Goal: Task Accomplishment & Management: Complete application form

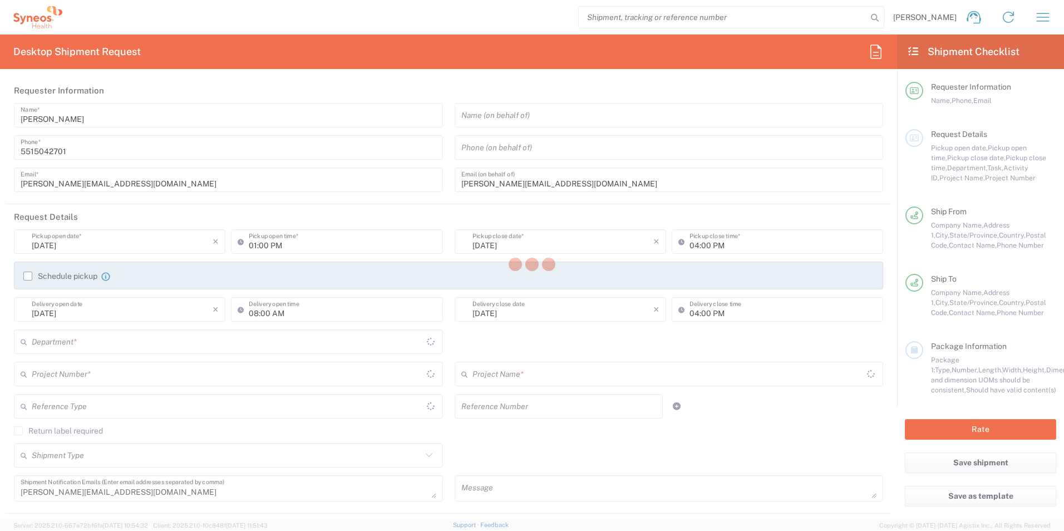
type input "Nuevo León"
type input "[GEOGRAPHIC_DATA]"
type input "3230"
type input "7014049"
type input "Roche 7014049"
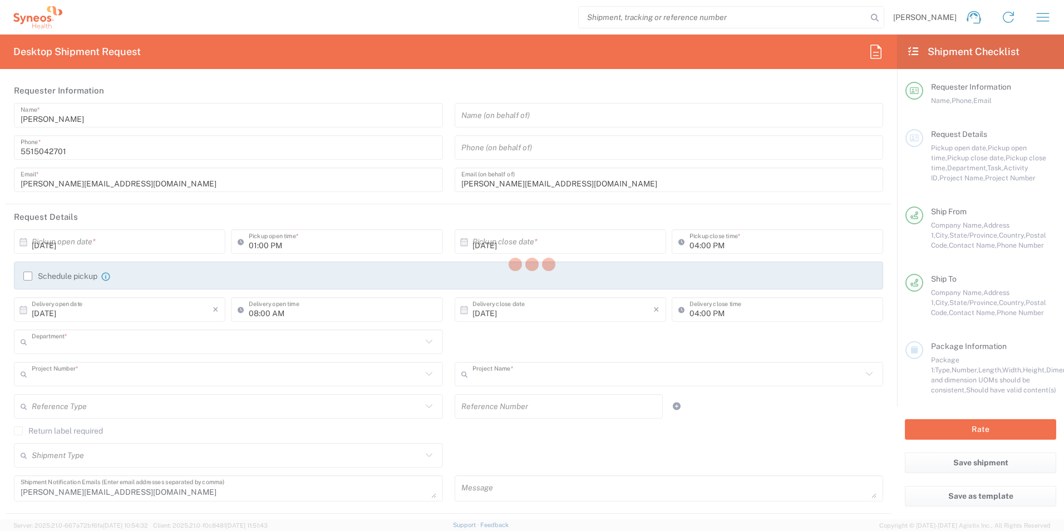
type input "Morelos"
type input "[GEOGRAPHIC_DATA]"
type input "Your Packaging"
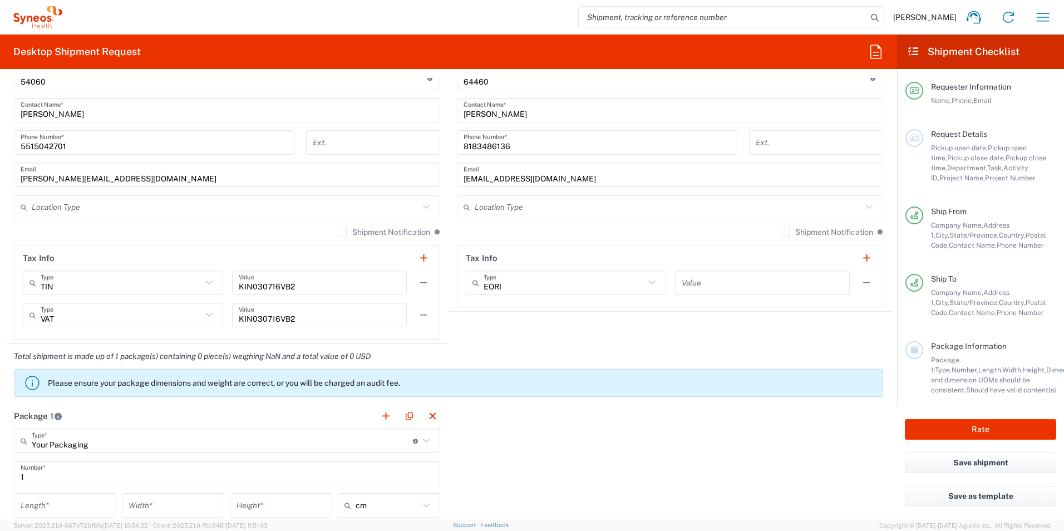
scroll to position [723, 0]
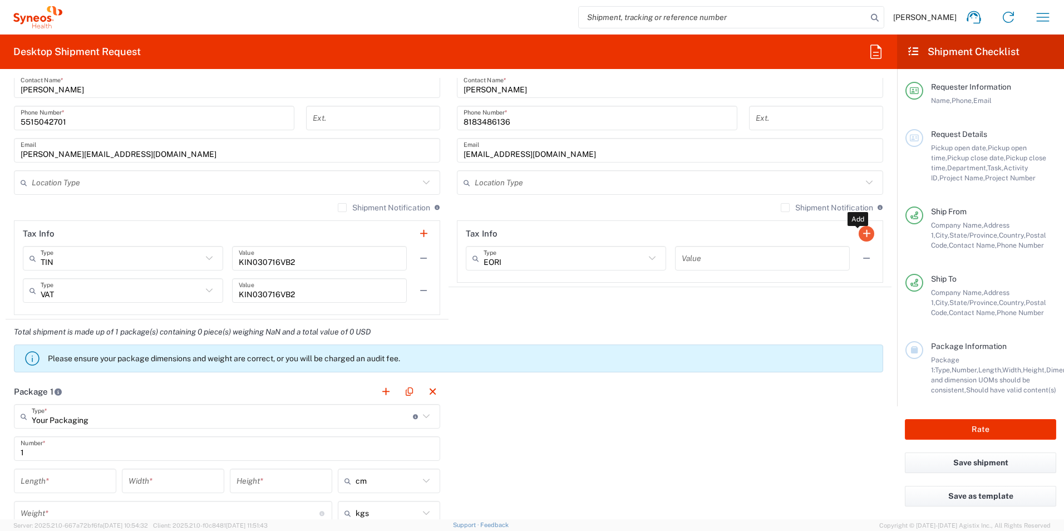
click at [859, 233] on button "button" at bounding box center [867, 234] width 16 height 16
click at [859, 290] on button "button" at bounding box center [867, 291] width 16 height 16
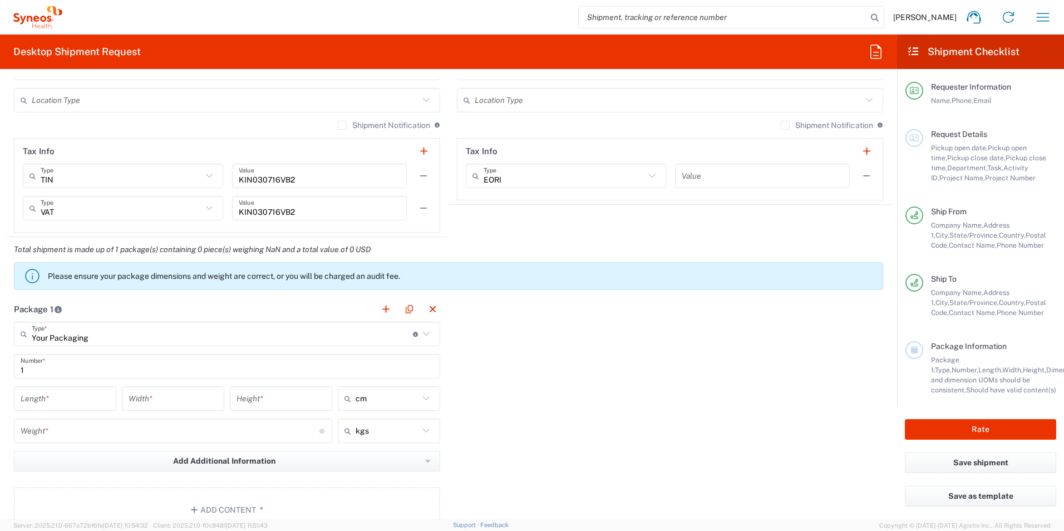
scroll to position [835, 0]
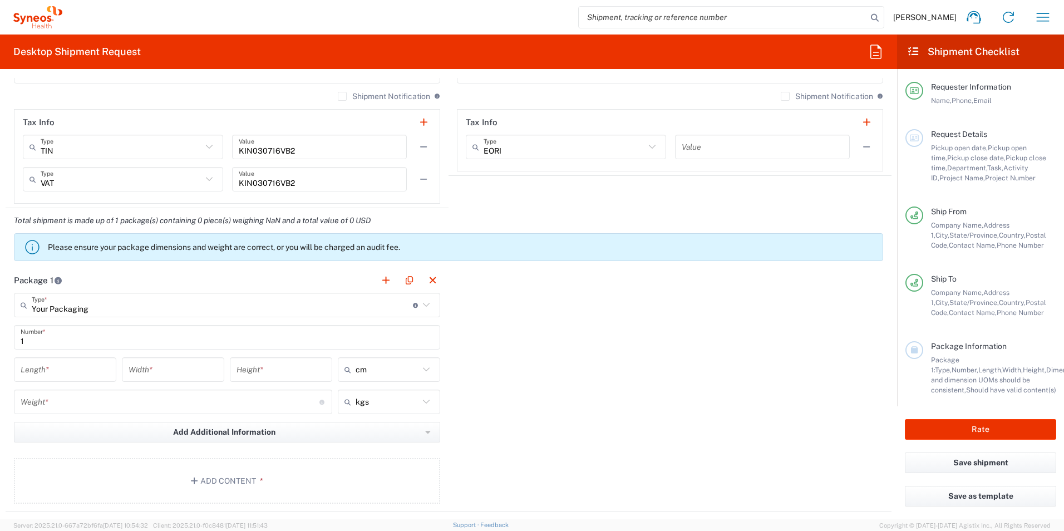
click at [50, 401] on input "number" at bounding box center [170, 401] width 299 height 19
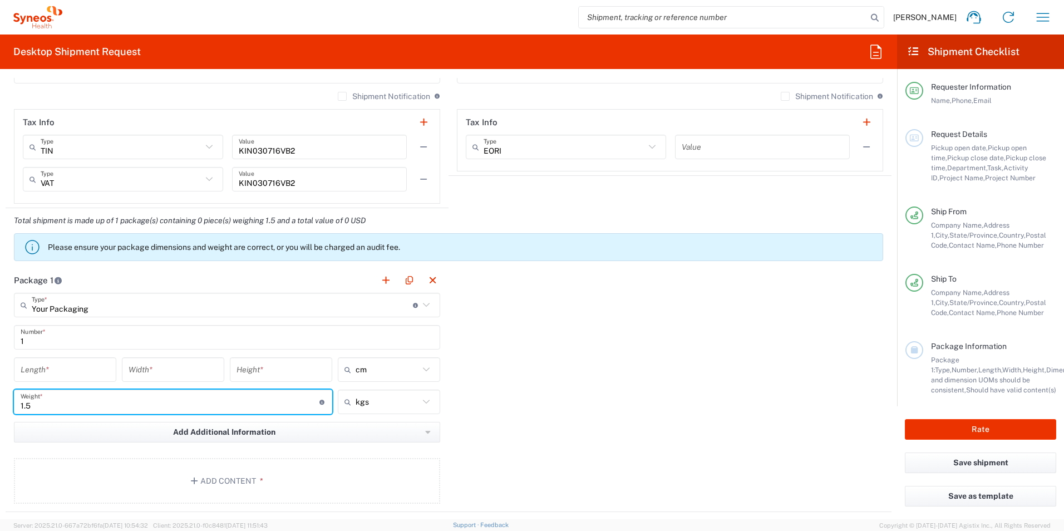
type input "1.5"
click at [68, 375] on input "number" at bounding box center [65, 369] width 89 height 19
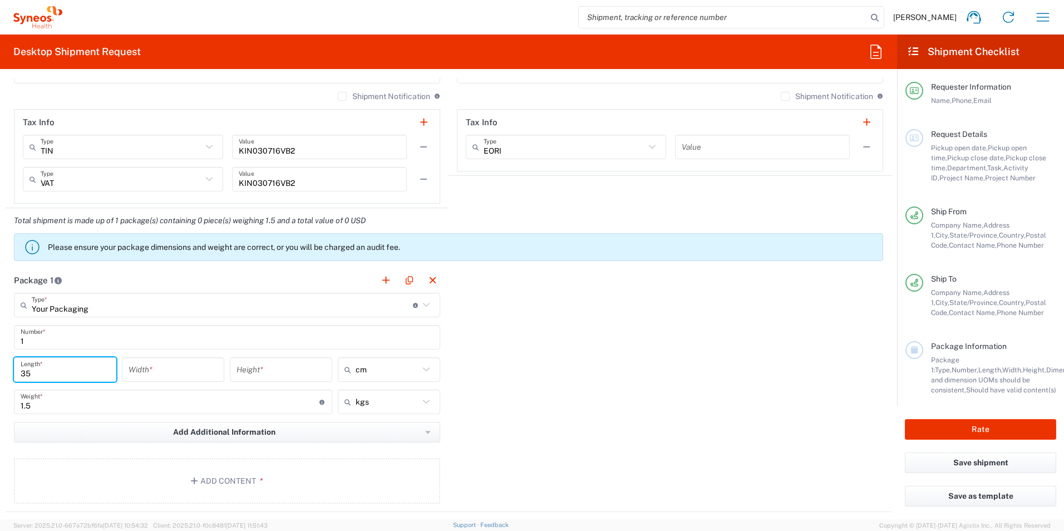
type input "35"
click at [147, 370] on input "number" at bounding box center [173, 369] width 89 height 19
click at [243, 371] on input "number" at bounding box center [281, 369] width 89 height 19
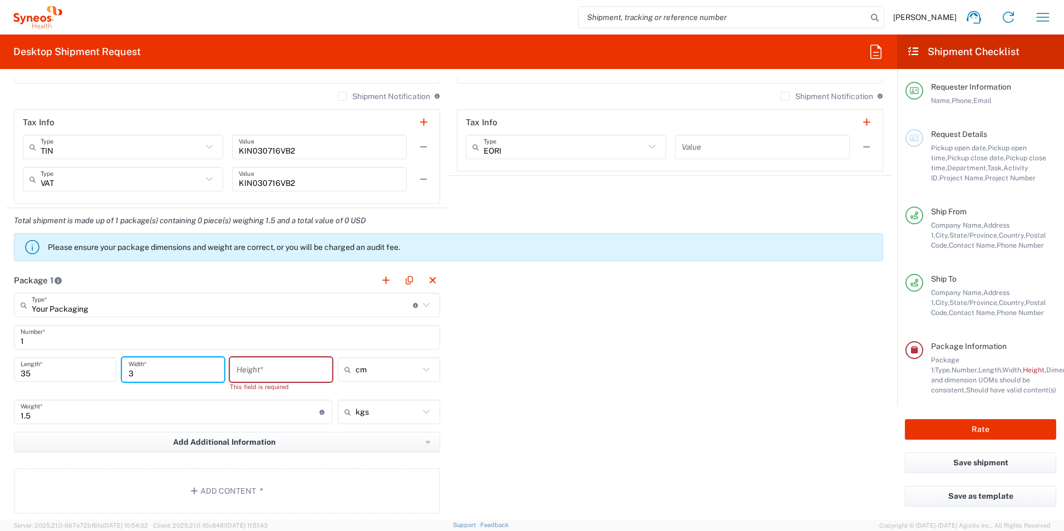
click at [133, 372] on input "3" at bounding box center [173, 369] width 89 height 19
type input "35"
click at [249, 373] on input "number" at bounding box center [281, 369] width 89 height 19
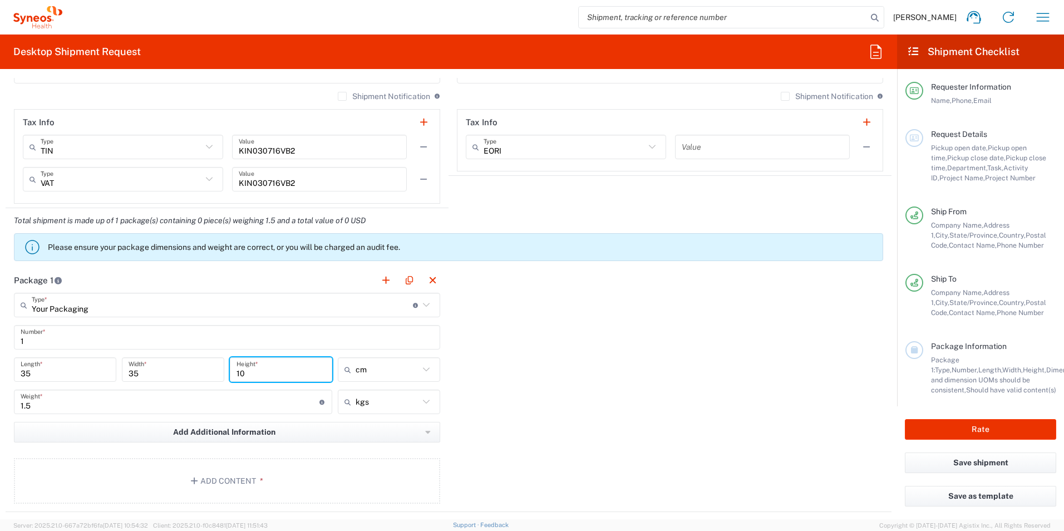
type input "10"
click at [530, 358] on div "Package 1 Your Packaging Type * Material used to package goods Your Packaging E…" at bounding box center [449, 390] width 886 height 244
click at [568, 329] on div "Package 1 Your Packaging Type * Material used to package goods Your Packaging E…" at bounding box center [449, 390] width 886 height 244
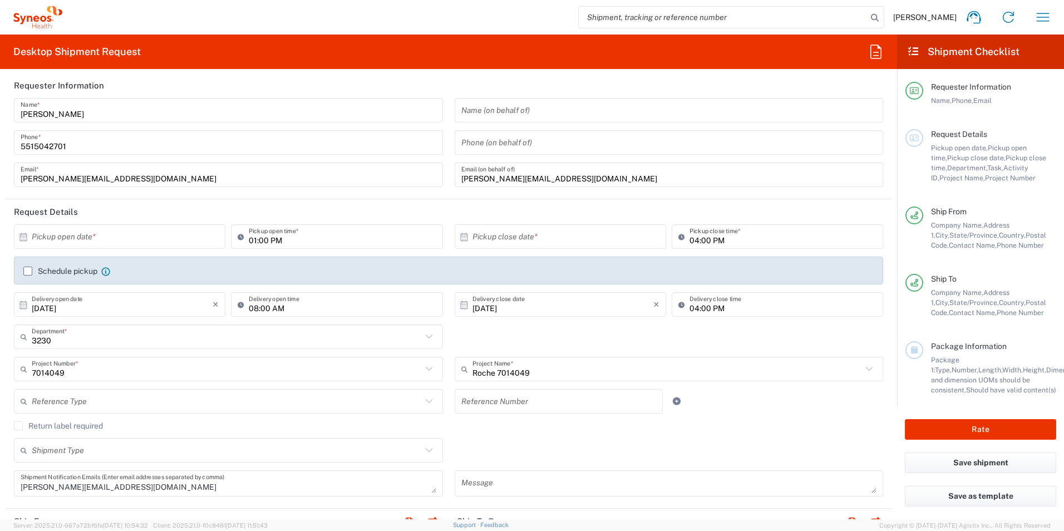
scroll to position [0, 0]
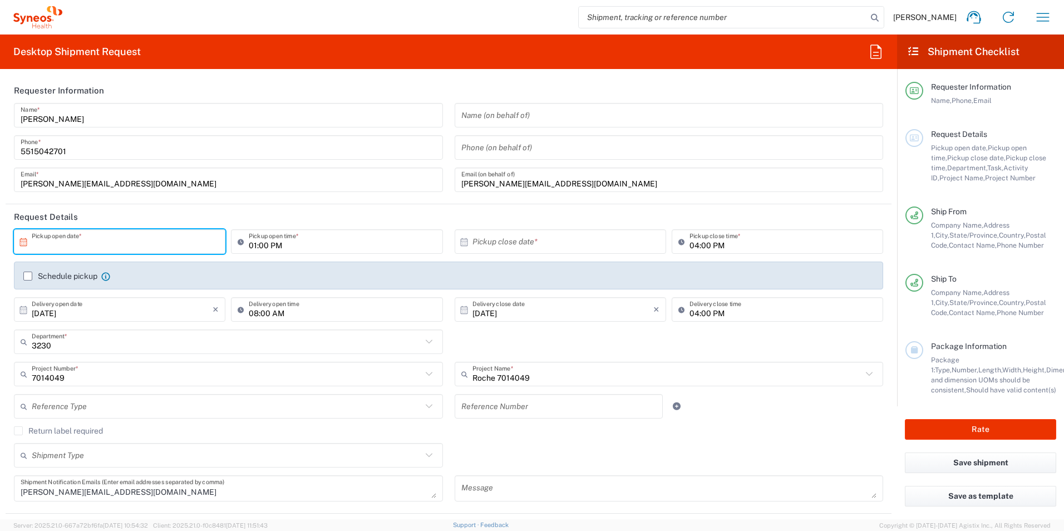
click at [111, 244] on input "text" at bounding box center [122, 241] width 181 height 19
click at [88, 326] on span "13" at bounding box center [89, 328] width 16 height 16
type input "[DATE]"
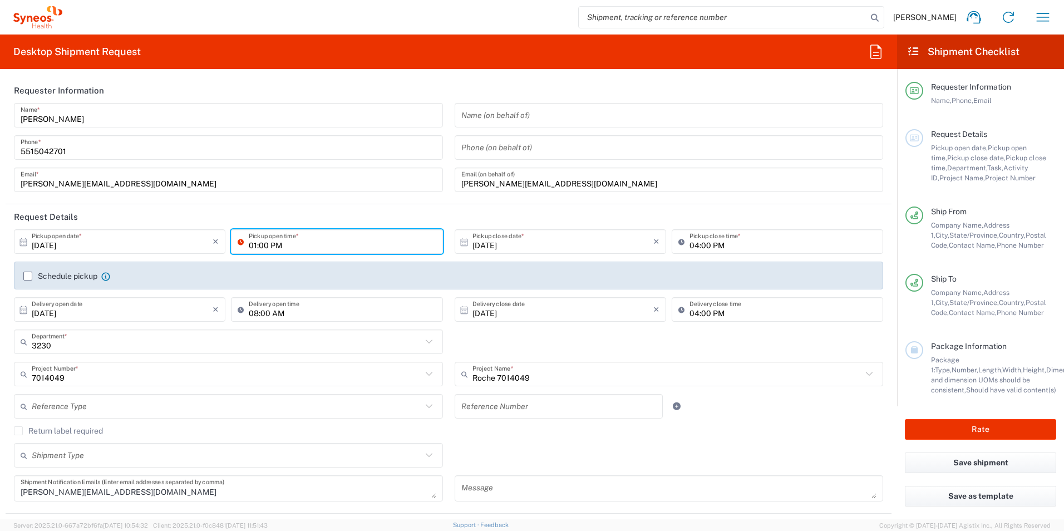
click at [288, 247] on input "01:00 PM" at bounding box center [342, 241] width 187 height 19
click at [291, 247] on input "01:00 PM" at bounding box center [342, 241] width 187 height 19
click at [341, 216] on header "Request Details" at bounding box center [449, 216] width 886 height 25
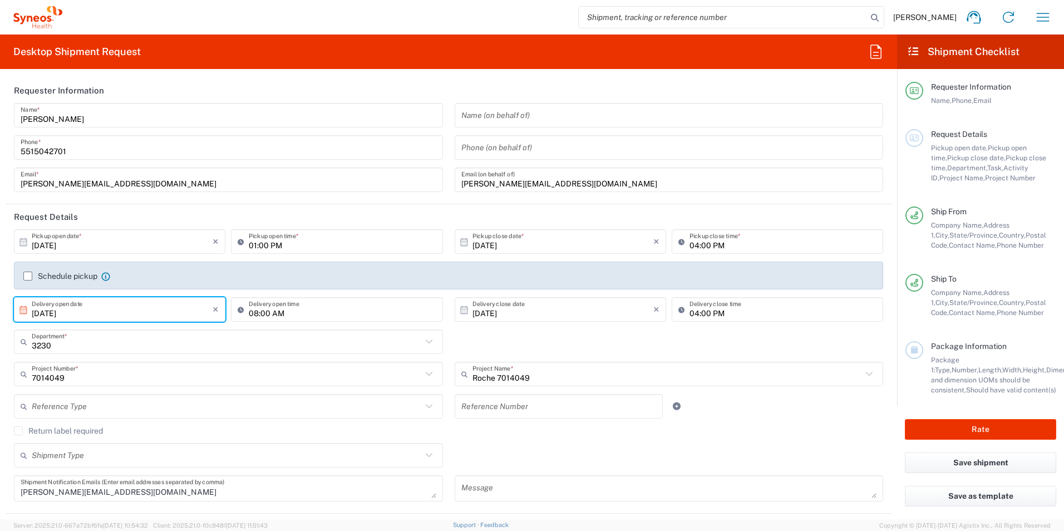
click at [92, 311] on input "[DATE]" at bounding box center [122, 309] width 181 height 19
click at [102, 393] on span "14" at bounding box center [105, 396] width 16 height 16
type input "[DATE]"
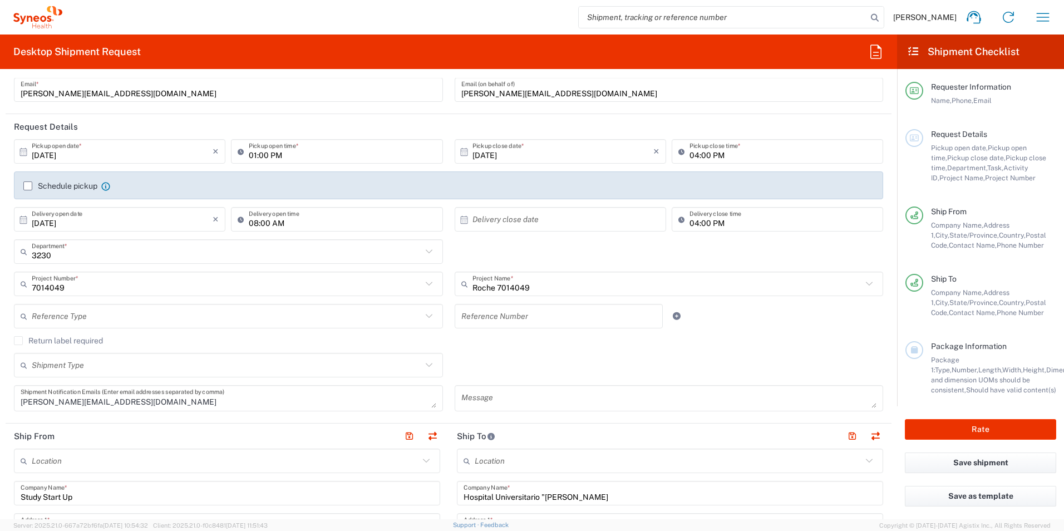
scroll to position [111, 0]
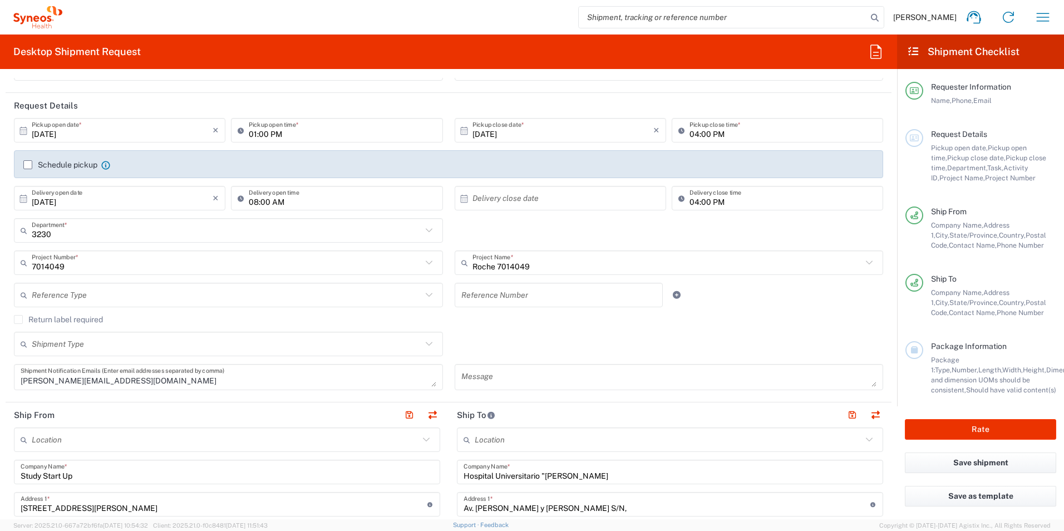
click at [267, 299] on input "text" at bounding box center [227, 294] width 390 height 19
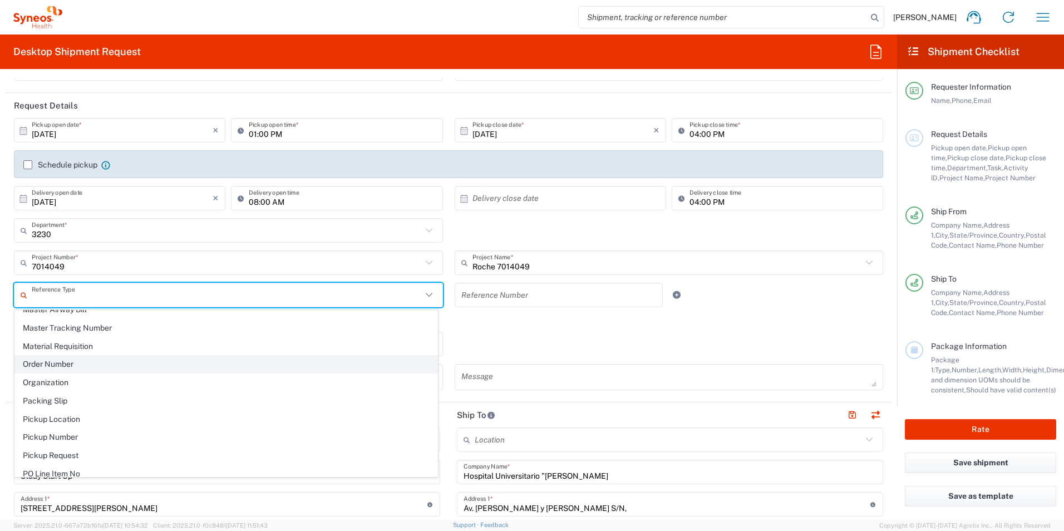
scroll to position [556, 0]
click at [506, 334] on div "Shipment Type Batch Regular" at bounding box center [448, 348] width 881 height 32
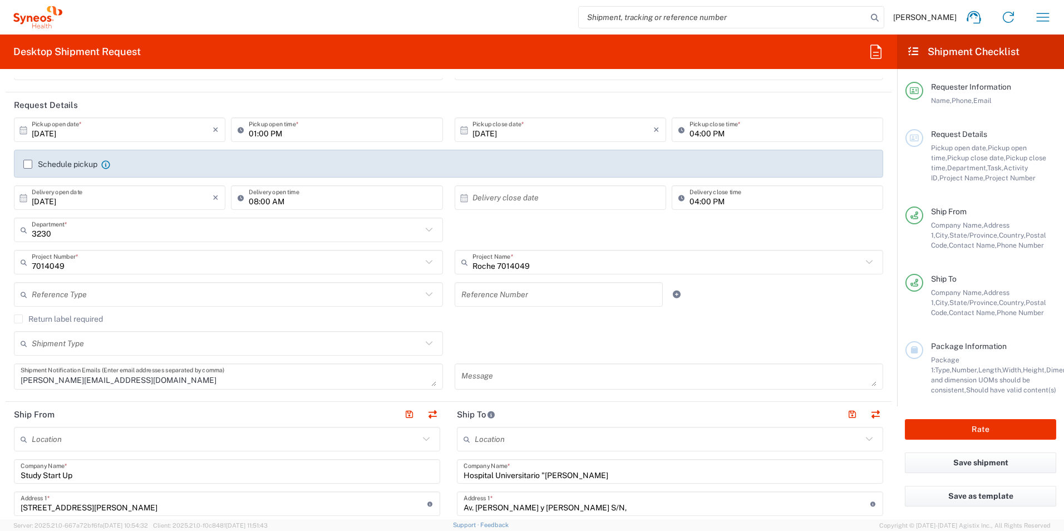
scroll to position [111, 0]
click at [533, 334] on div "Shipment Type Batch Regular" at bounding box center [448, 348] width 881 height 32
click at [960, 465] on button "Save shipment" at bounding box center [980, 462] width 151 height 21
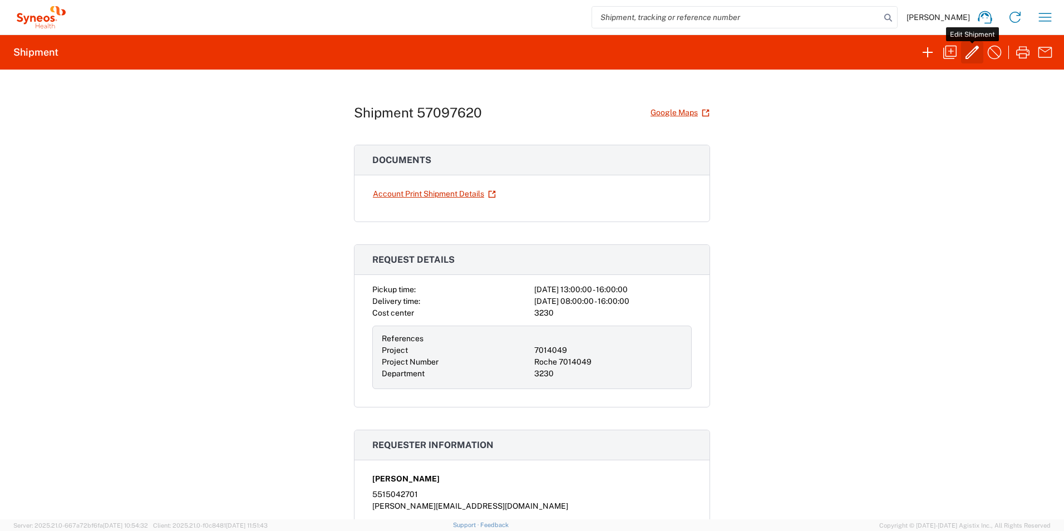
click at [967, 57] on icon "button" at bounding box center [972, 52] width 13 height 13
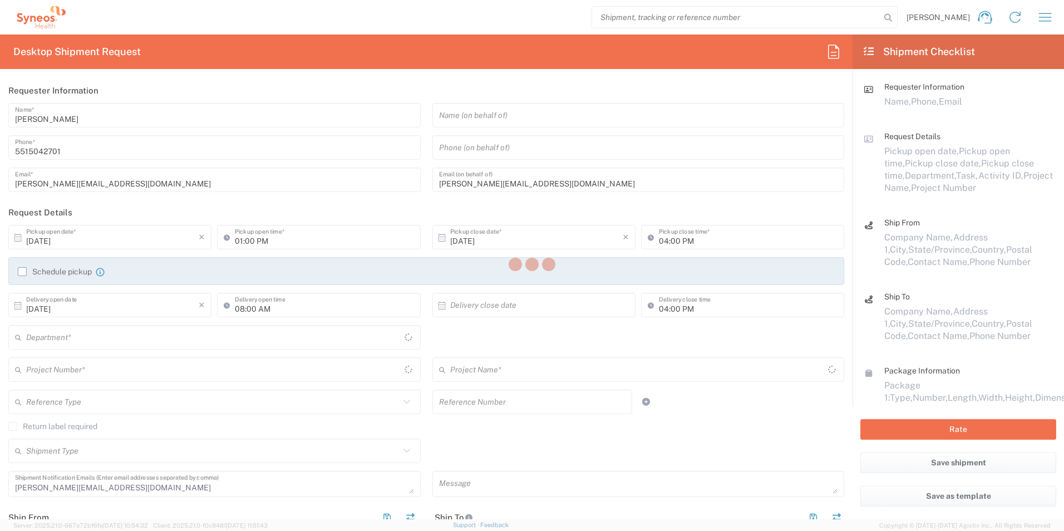
type input "3230"
type input "7014049"
type input "Roche 7014049"
type input "Morelos"
type input "Nuevo León"
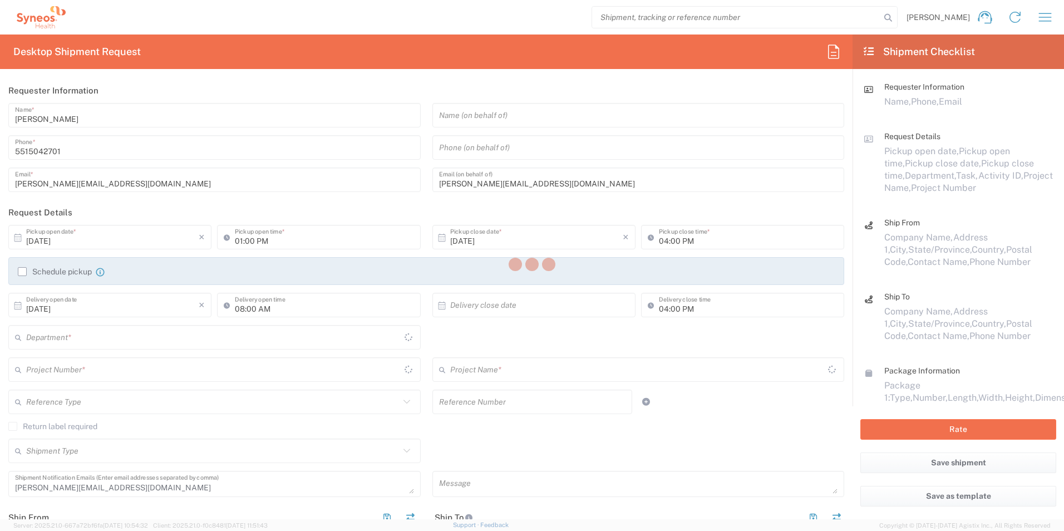
type input "Your Packaging"
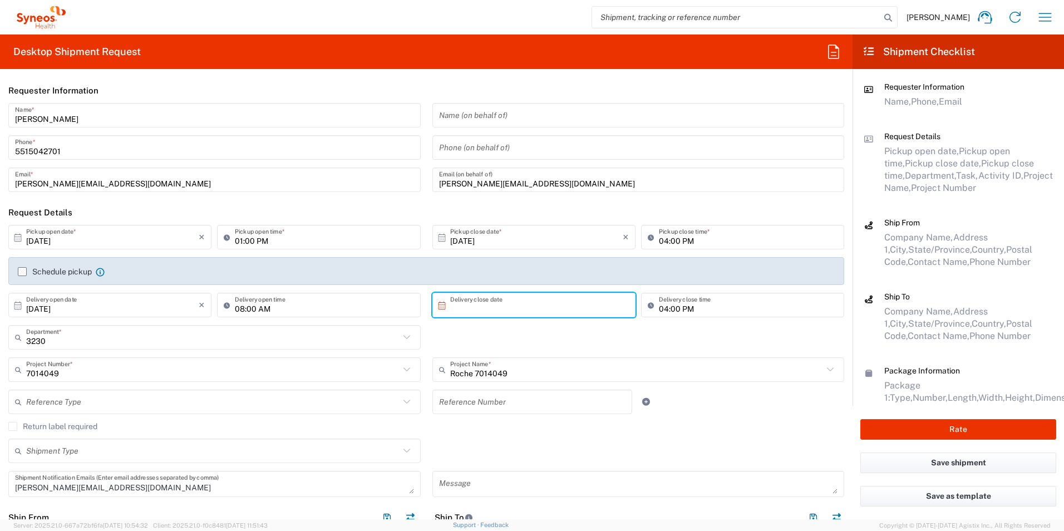
click at [498, 304] on input "text" at bounding box center [536, 304] width 173 height 19
click at [513, 391] on span "14" at bounding box center [515, 391] width 16 height 16
type input "[DATE]"
click at [362, 208] on header "Request Details" at bounding box center [426, 212] width 853 height 25
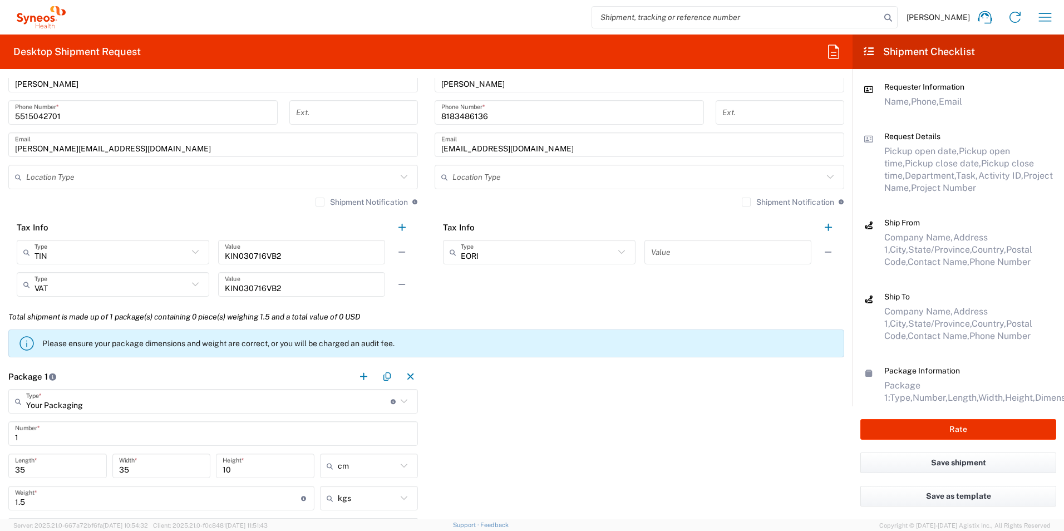
scroll to position [723, 0]
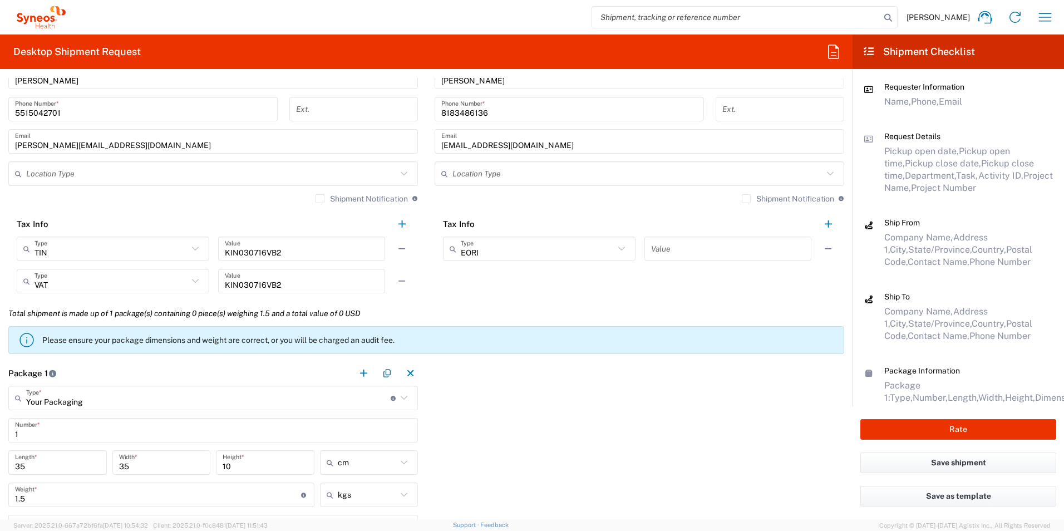
click at [184, 341] on p "Please ensure your package dimensions and weight are correct, or you will be ch…" at bounding box center [440, 340] width 797 height 10
click at [428, 338] on p "Please ensure your package dimensions and weight are correct, or you will be ch…" at bounding box center [440, 340] width 797 height 10
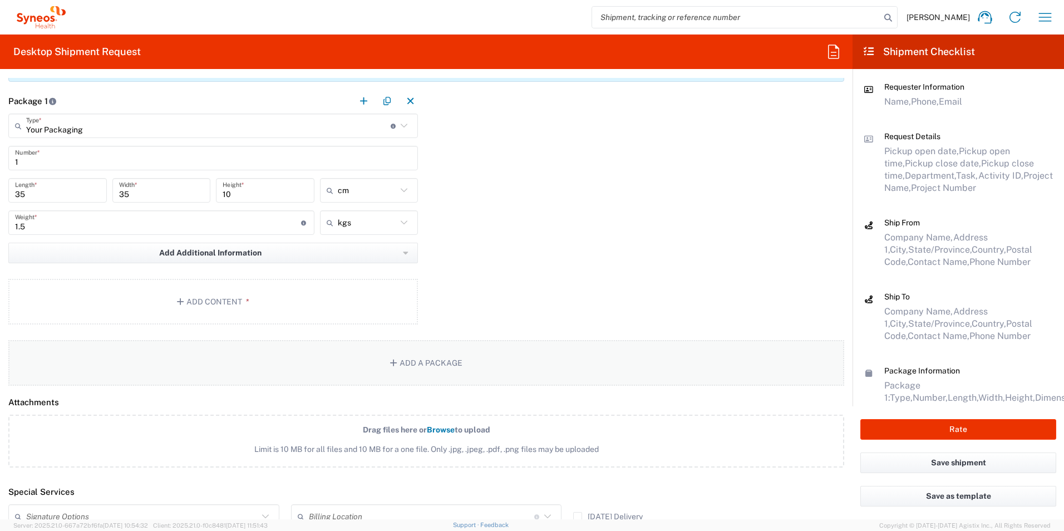
scroll to position [1002, 0]
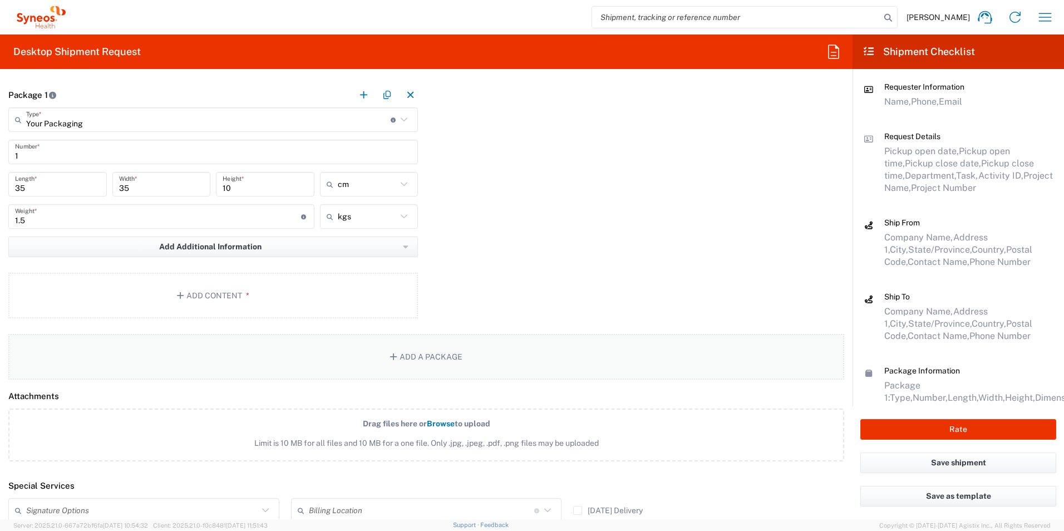
click at [428, 356] on button "Add a Package" at bounding box center [426, 357] width 836 height 46
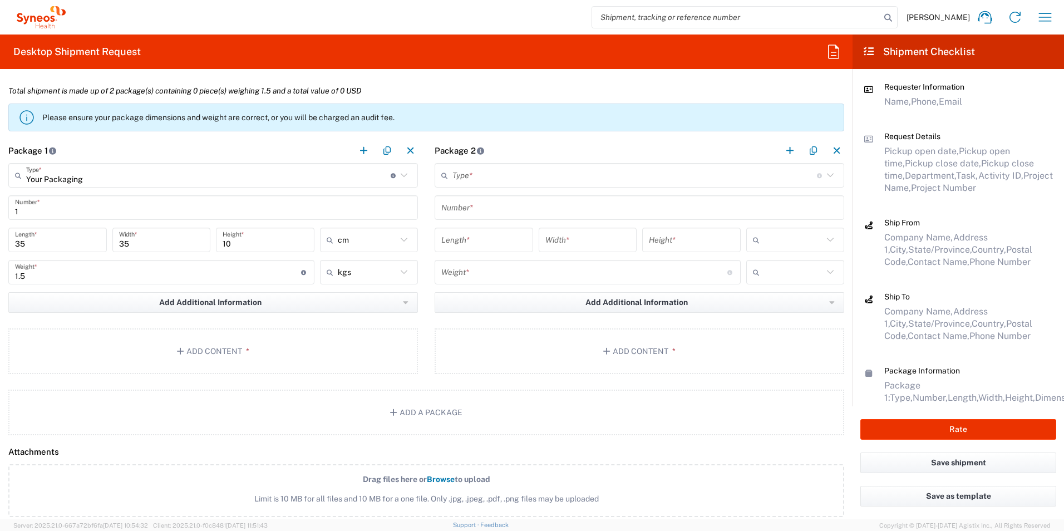
scroll to position [890, 0]
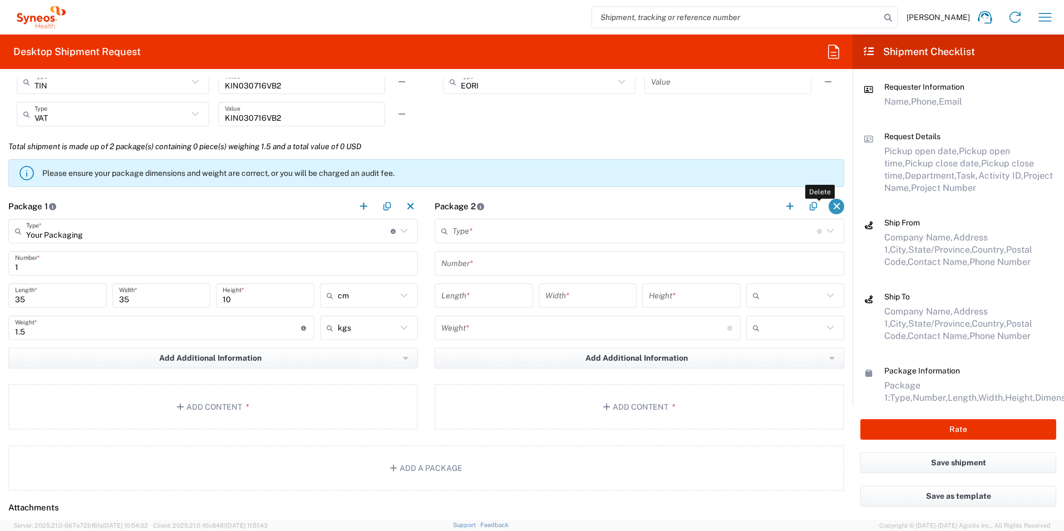
click at [830, 207] on button "button" at bounding box center [837, 207] width 16 height 16
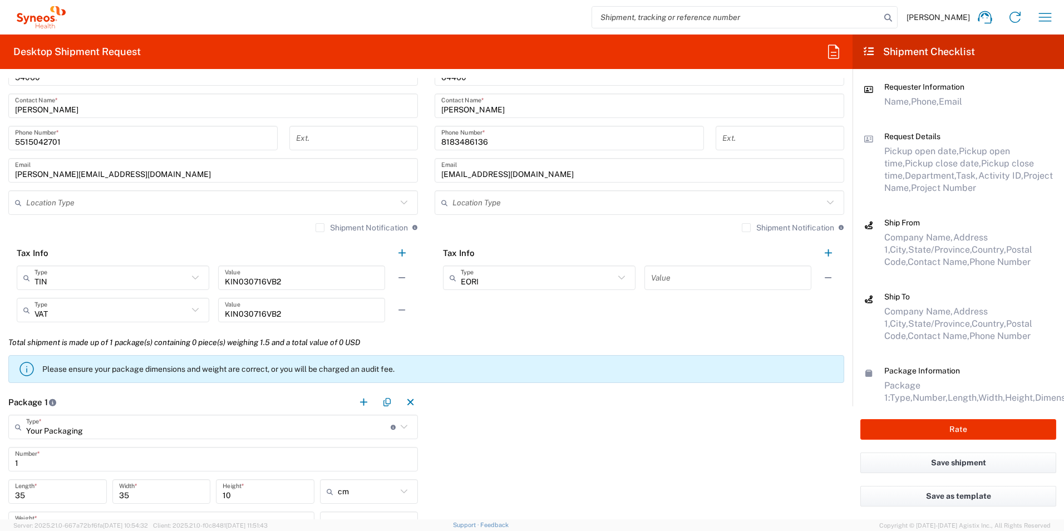
scroll to position [668, 0]
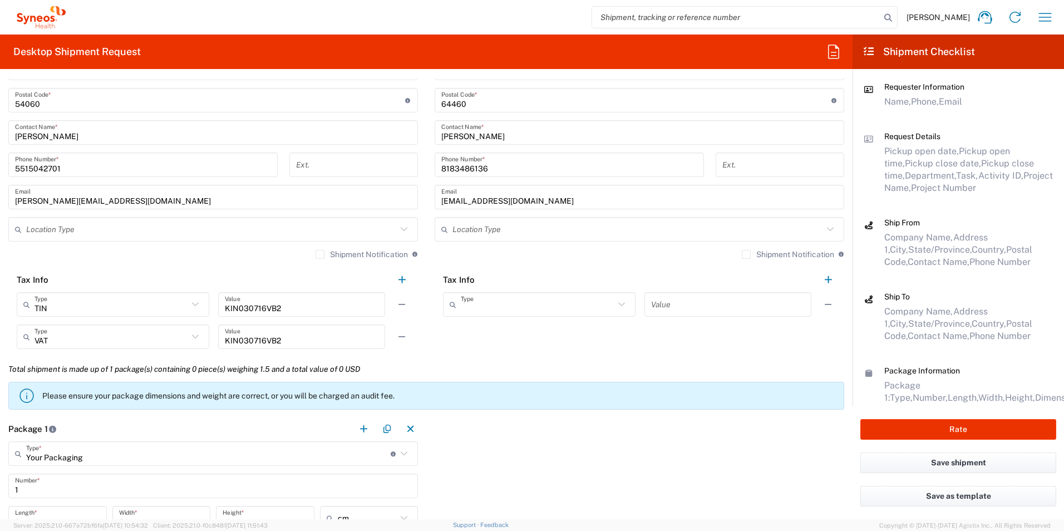
click at [518, 308] on input "text" at bounding box center [538, 304] width 154 height 19
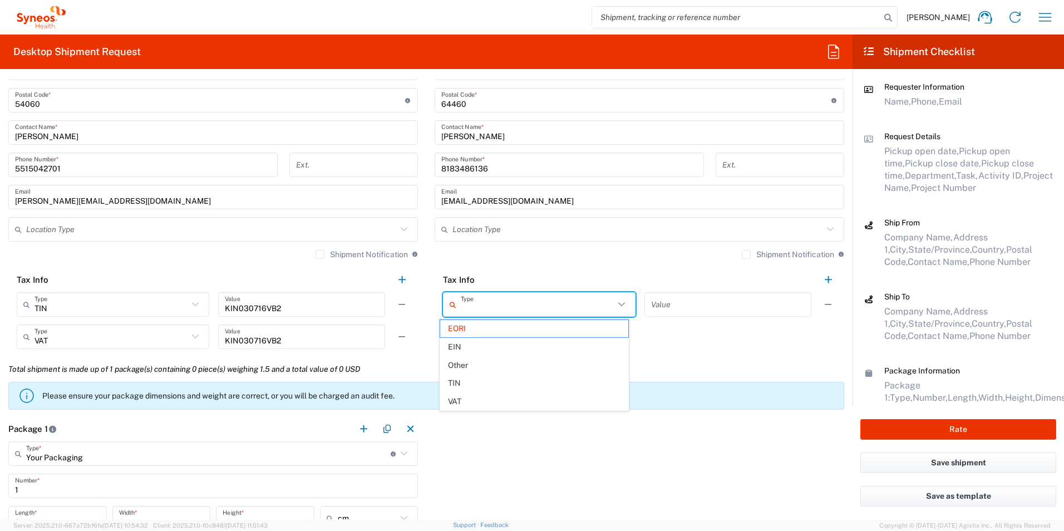
click at [718, 354] on agx-shipment-stop-widget "Ship To Location [PERSON_NAME] LLC-[GEOGRAPHIC_DATA] [GEOGRAPHIC_DATA] [GEOGRAP…" at bounding box center [639, 97] width 426 height 520
type input "EORI"
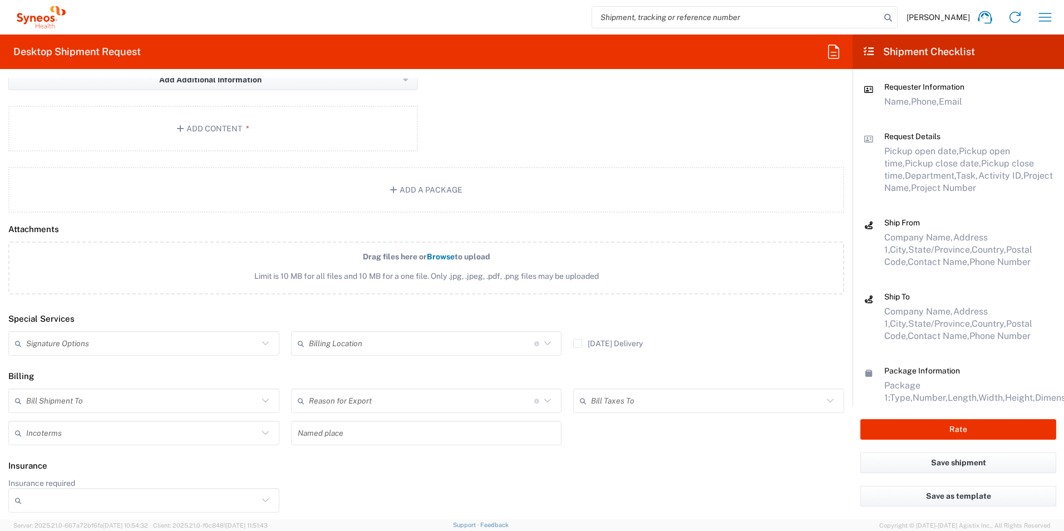
scroll to position [1170, 0]
click at [956, 170] on span "Task," at bounding box center [967, 175] width 22 height 11
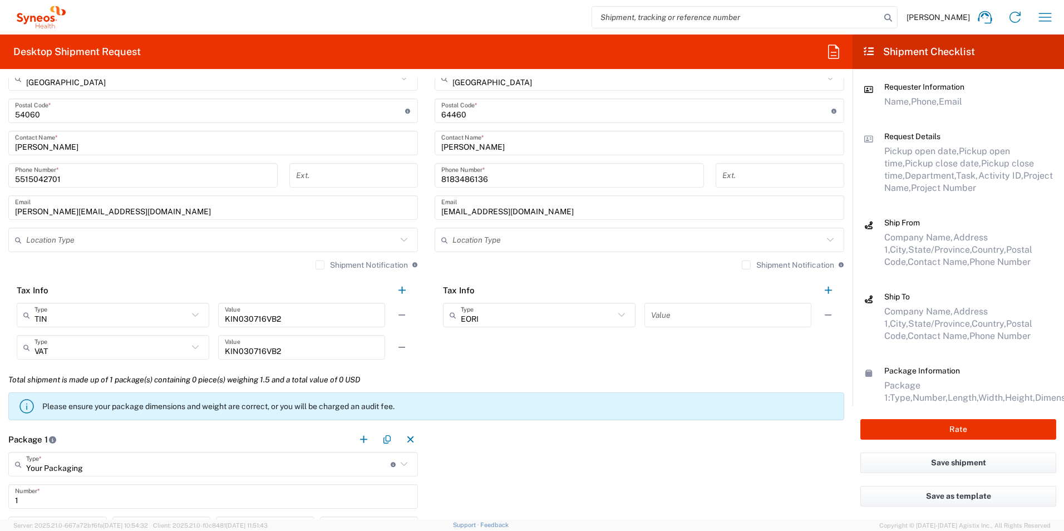
scroll to position [558, 0]
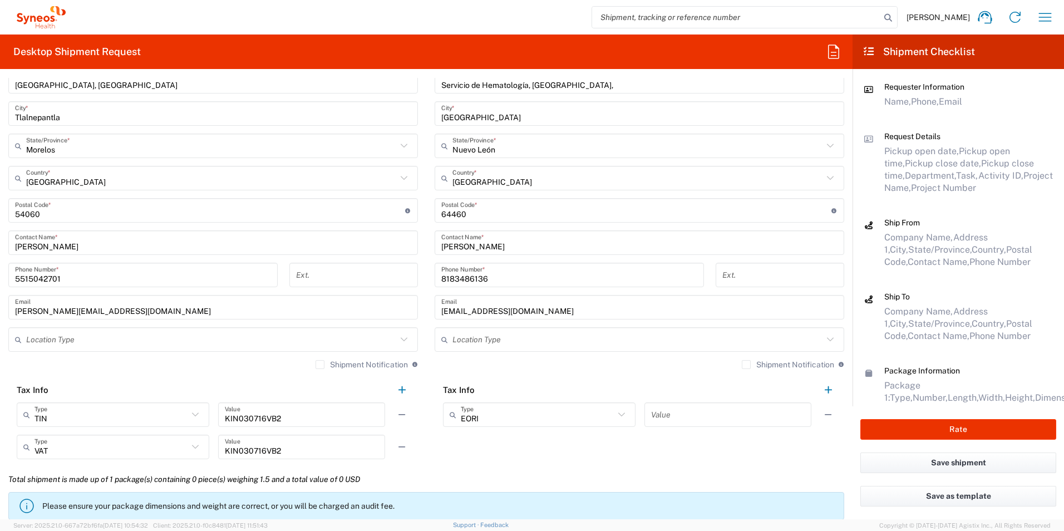
click at [919, 175] on span "Department," at bounding box center [930, 175] width 51 height 11
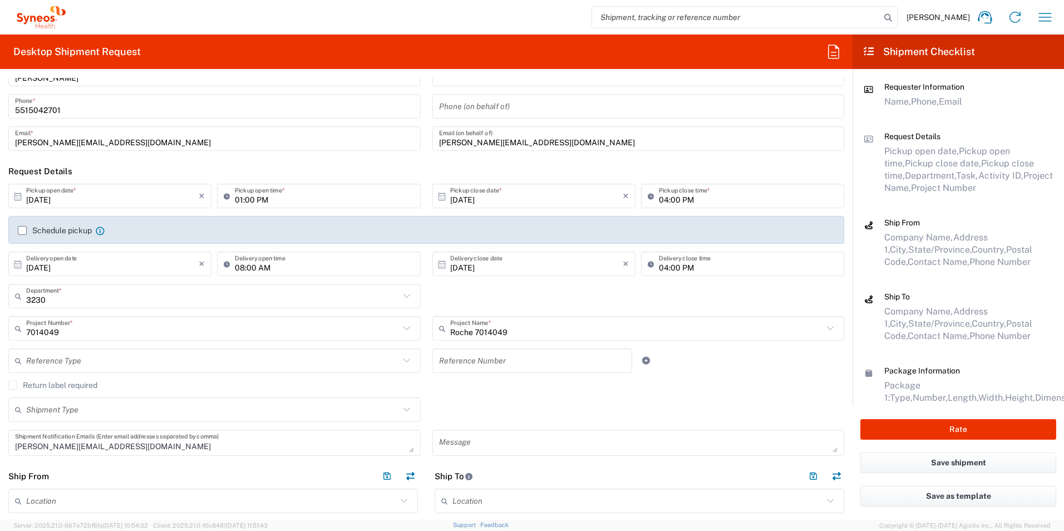
scroll to position [0, 0]
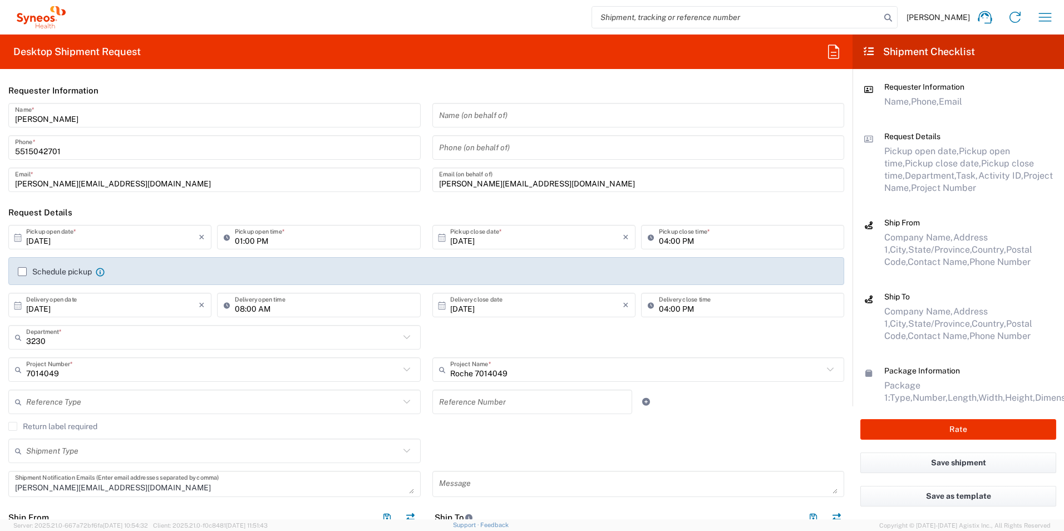
click at [255, 201] on header "Request Details" at bounding box center [426, 212] width 853 height 25
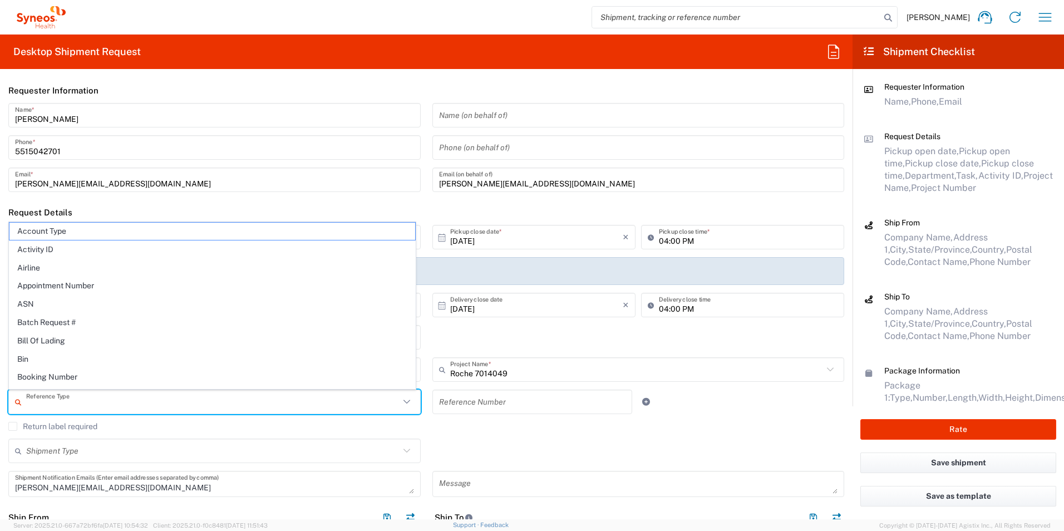
click at [179, 395] on input "text" at bounding box center [212, 401] width 373 height 19
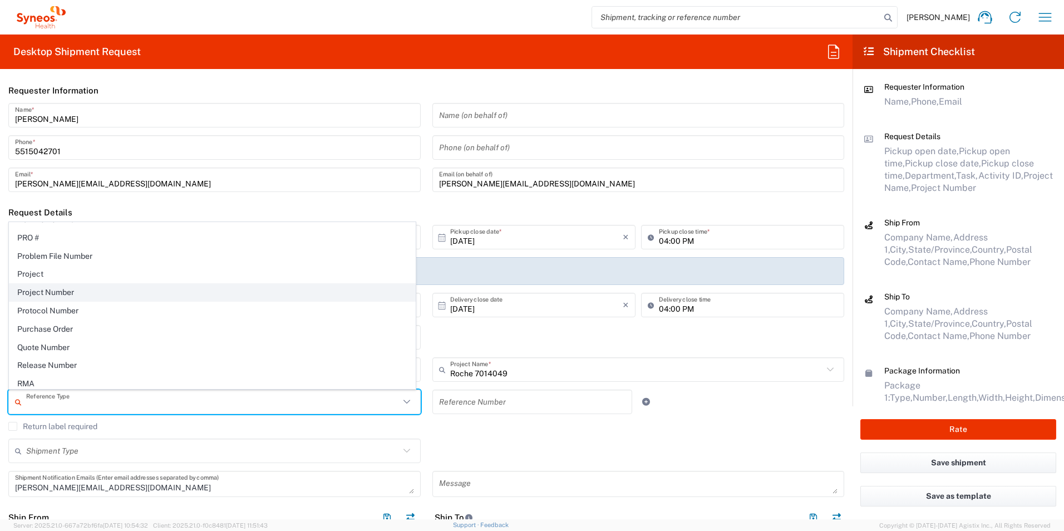
click at [89, 293] on span "Project Number" at bounding box center [212, 292] width 406 height 17
type input "Project Number"
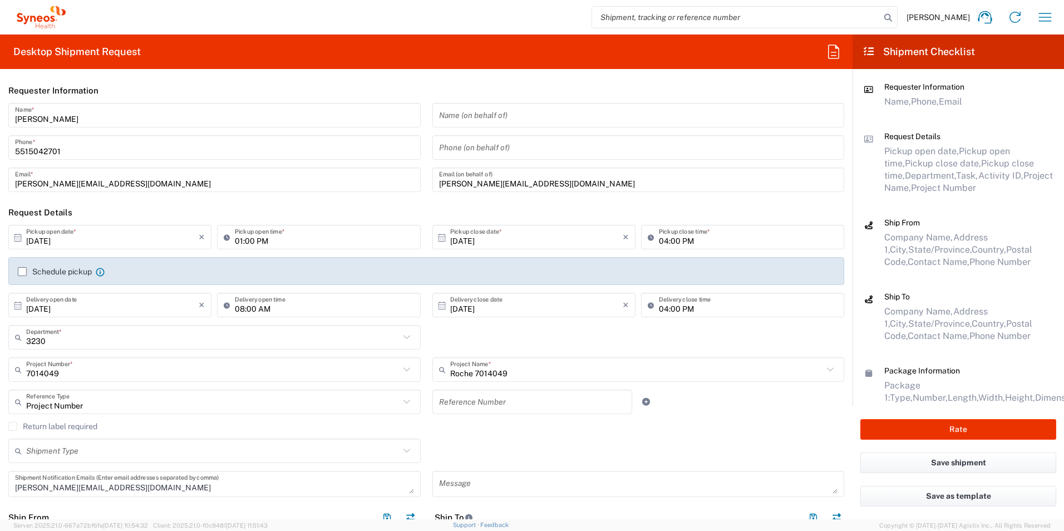
click at [468, 402] on input "text" at bounding box center [532, 401] width 187 height 19
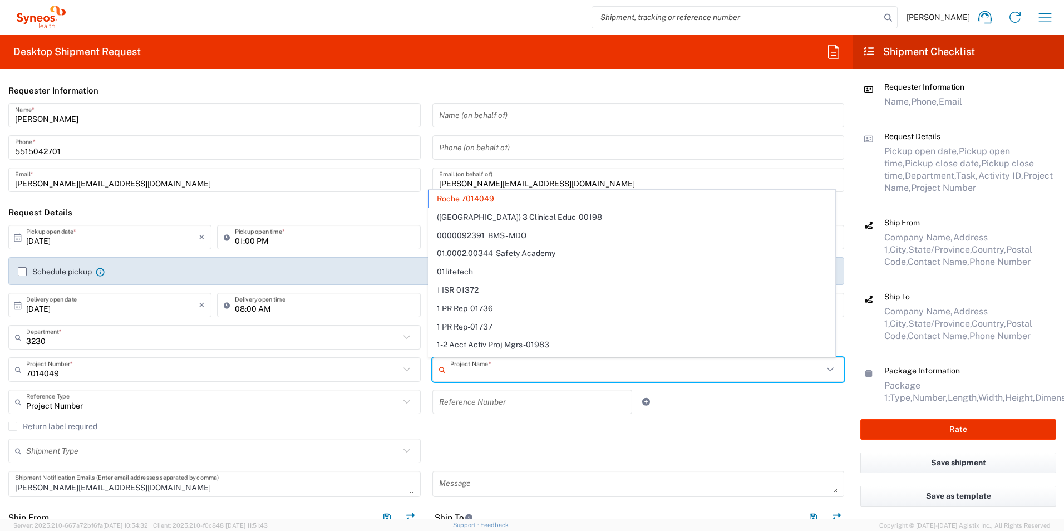
drag, startPoint x: 508, startPoint y: 372, endPoint x: 467, endPoint y: 372, distance: 40.6
click at [467, 372] on input "text" at bounding box center [636, 369] width 373 height 19
click at [504, 197] on span "Roche 7014049" at bounding box center [632, 198] width 406 height 17
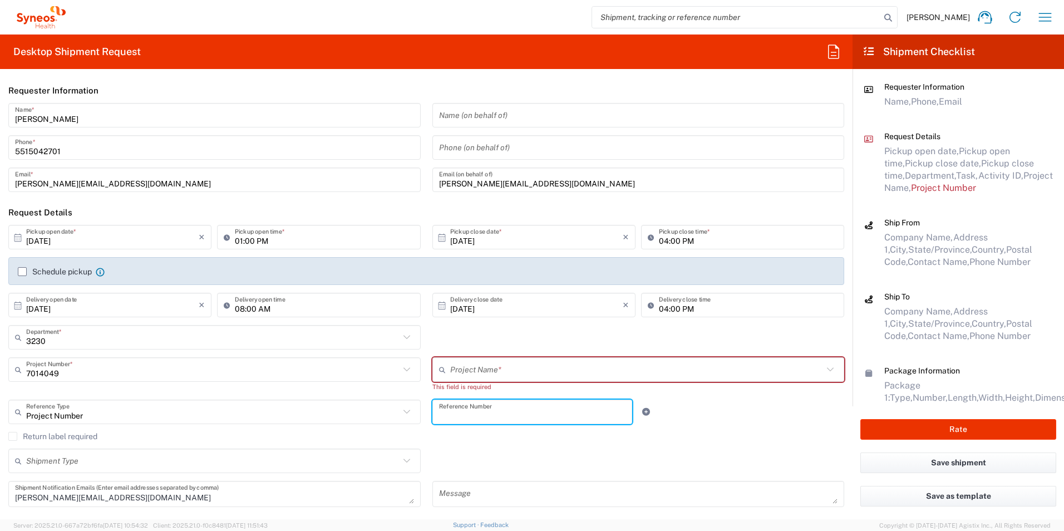
click at [491, 414] on input "text" at bounding box center [532, 411] width 187 height 19
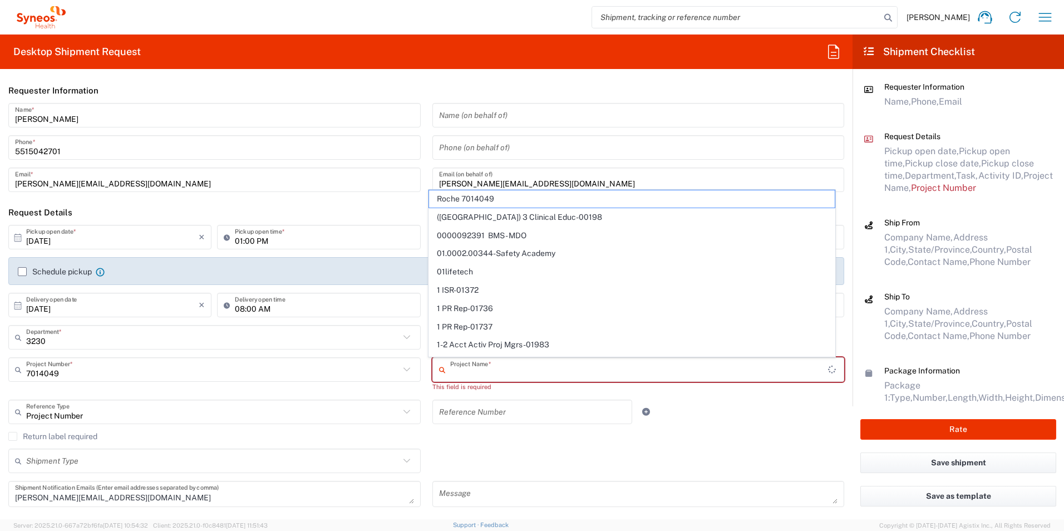
click at [471, 371] on input "text" at bounding box center [639, 369] width 378 height 19
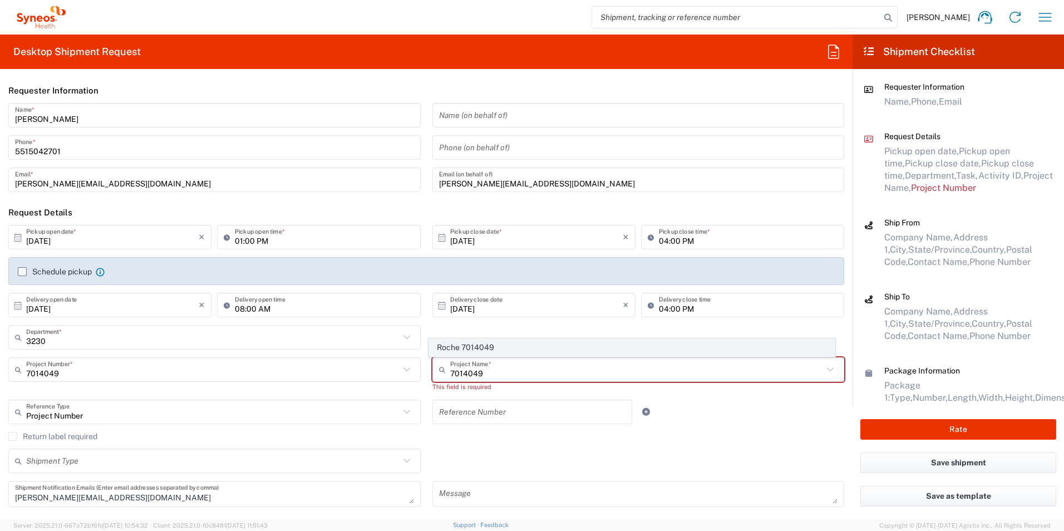
click at [500, 346] on span "Roche 7014049" at bounding box center [632, 347] width 406 height 17
type input "Roche 7014049"
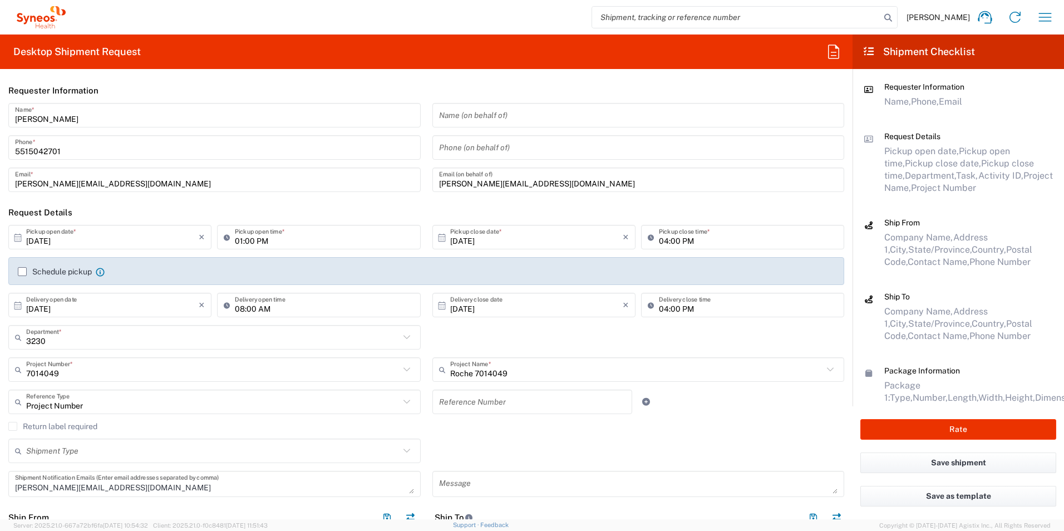
click at [479, 406] on input "text" at bounding box center [532, 401] width 187 height 19
type input "7014049"
click at [467, 434] on div "Return label required" at bounding box center [426, 430] width 836 height 17
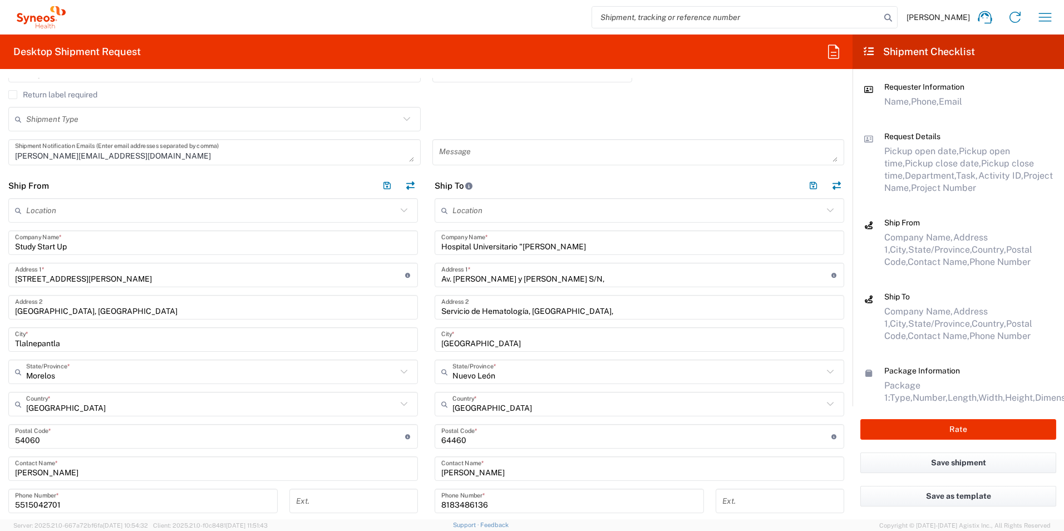
scroll to position [334, 0]
click at [896, 464] on button "Save shipment" at bounding box center [958, 462] width 196 height 21
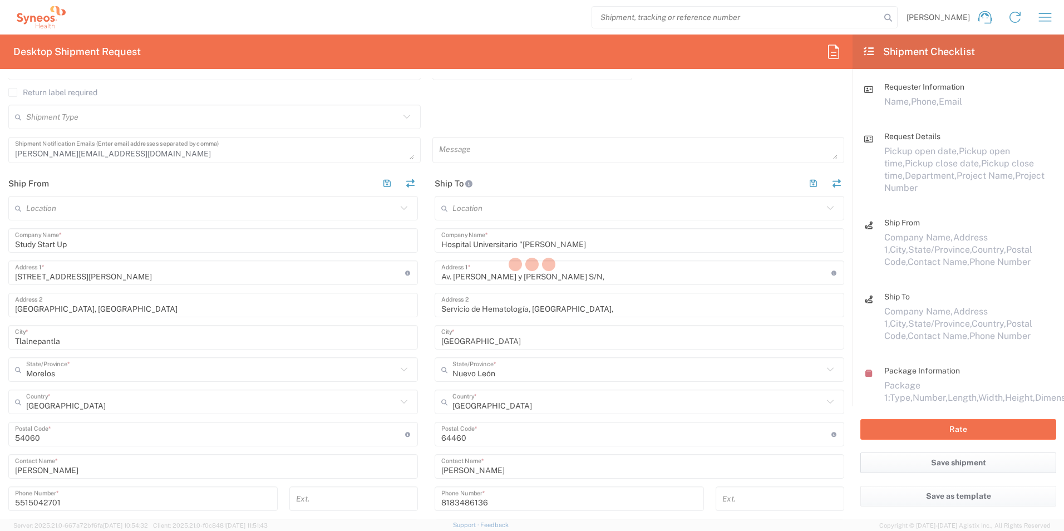
type input "Roche 7014049"
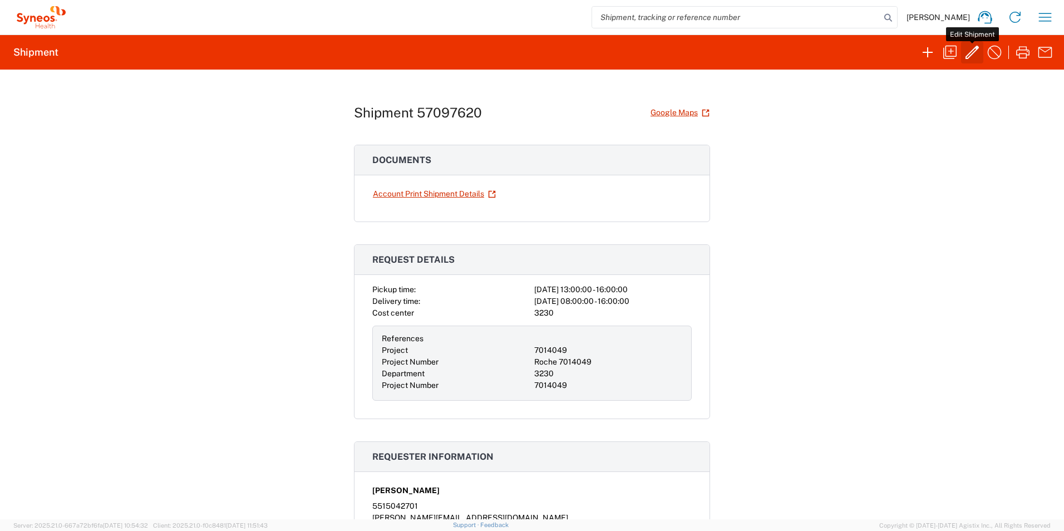
click at [967, 53] on icon "button" at bounding box center [972, 52] width 18 height 18
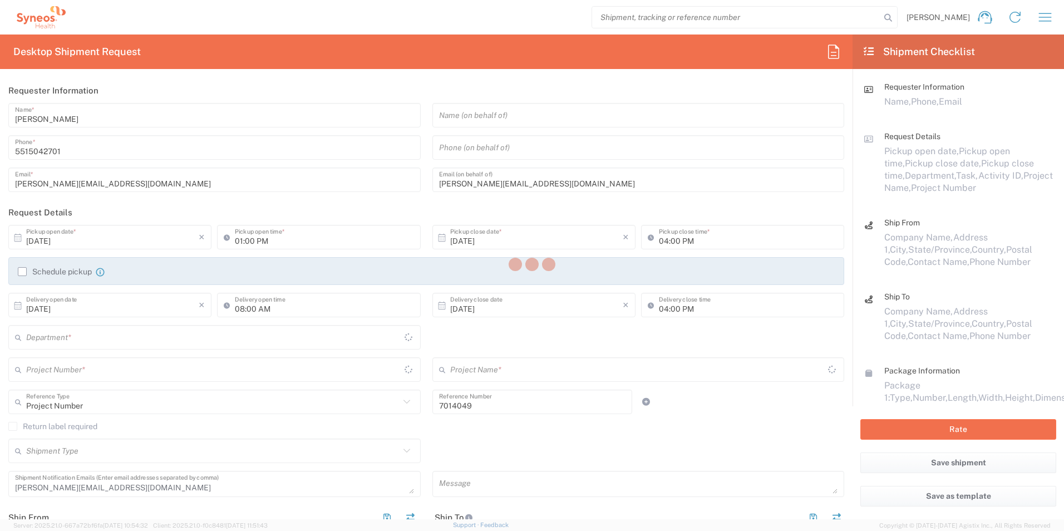
type input "7014049"
type input "Roche 7014049"
type input "Nuevo León"
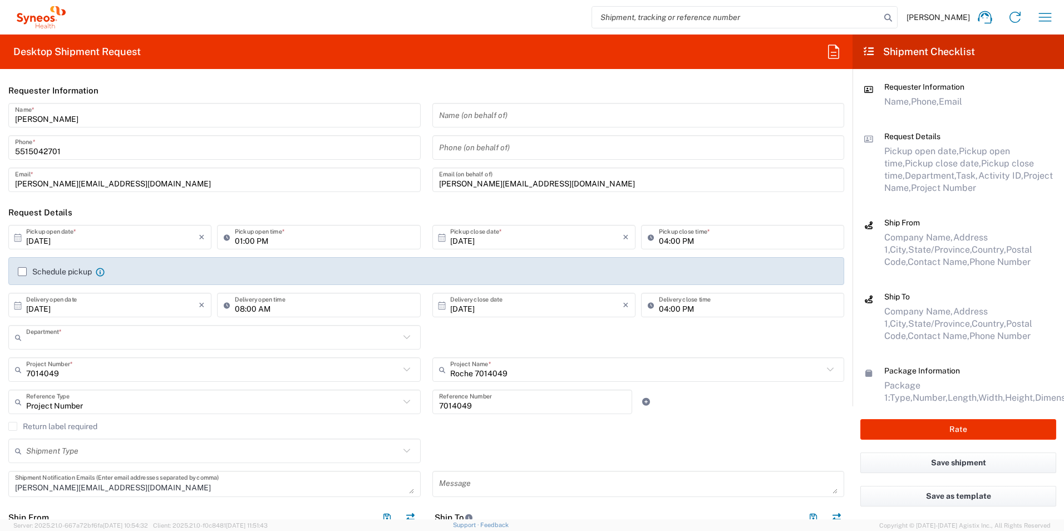
type input "3230"
type input "Morelos"
type input "Your Packaging"
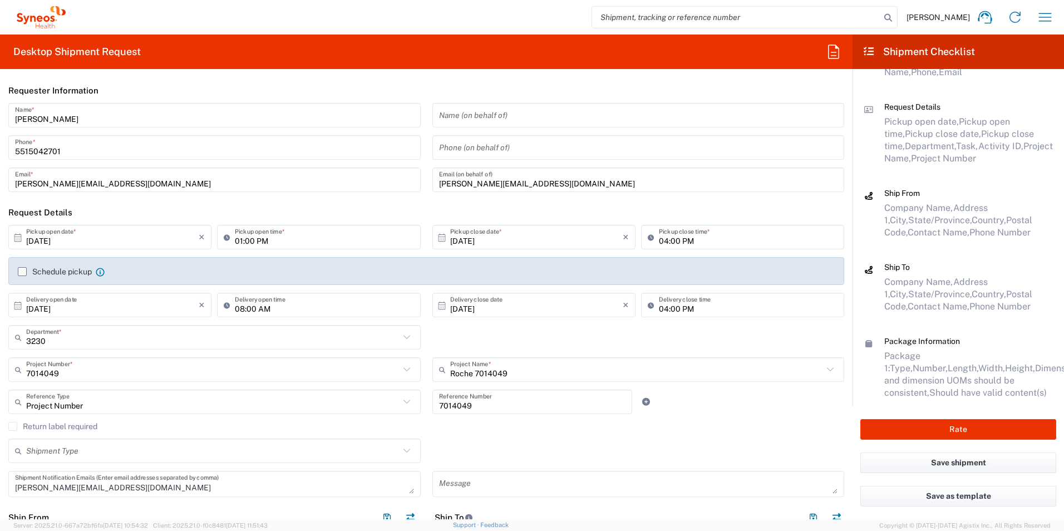
scroll to position [46, 0]
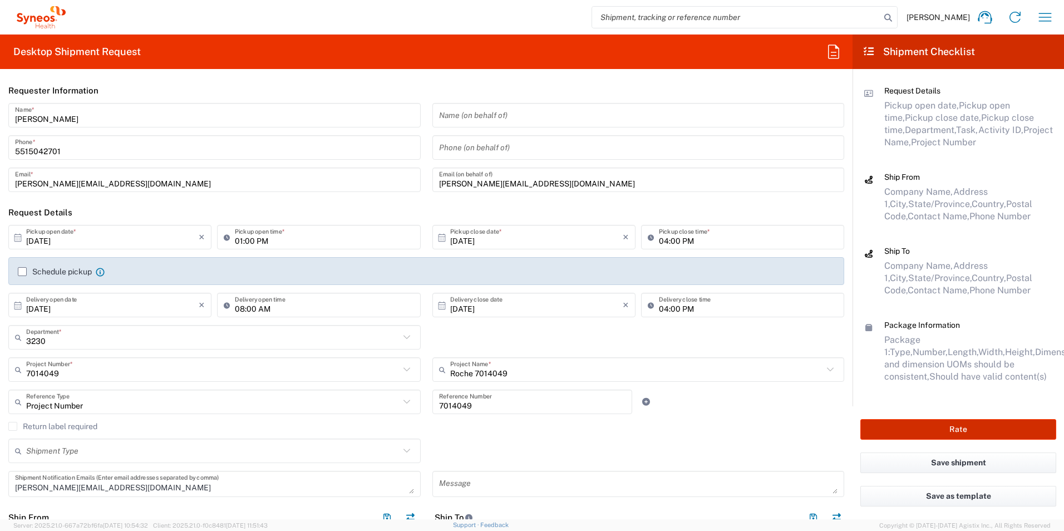
click at [937, 432] on button "Rate" at bounding box center [958, 429] width 196 height 21
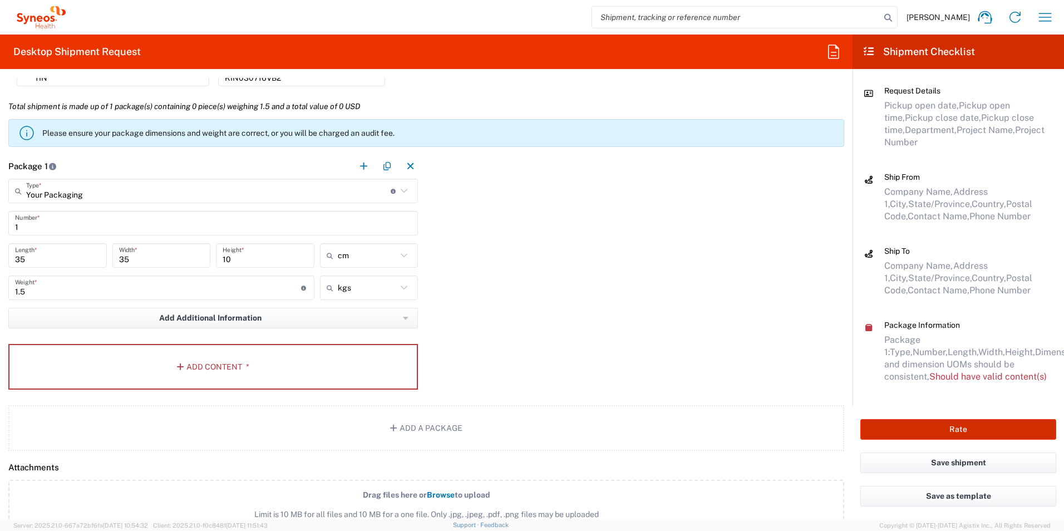
scroll to position [1002, 0]
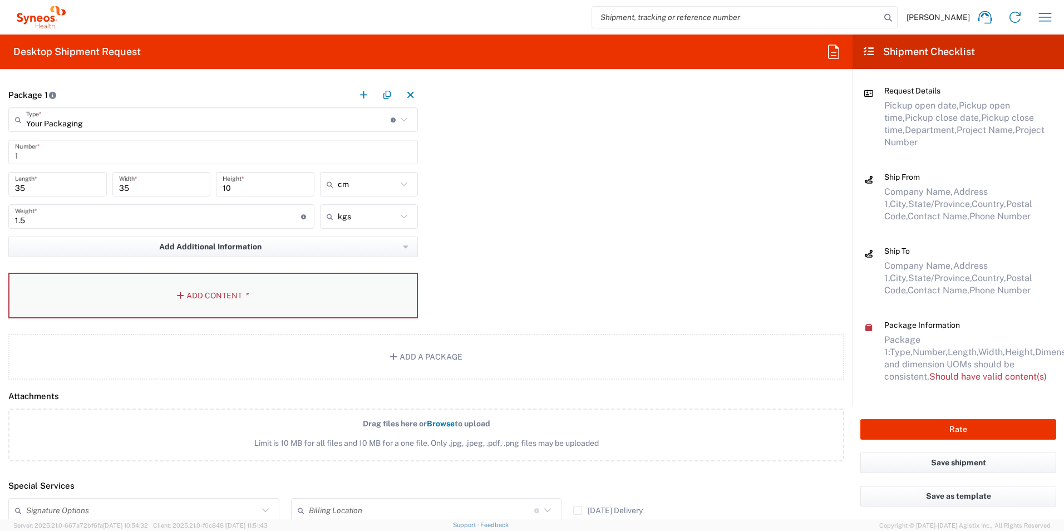
click at [214, 297] on button "Add Content *" at bounding box center [213, 296] width 410 height 46
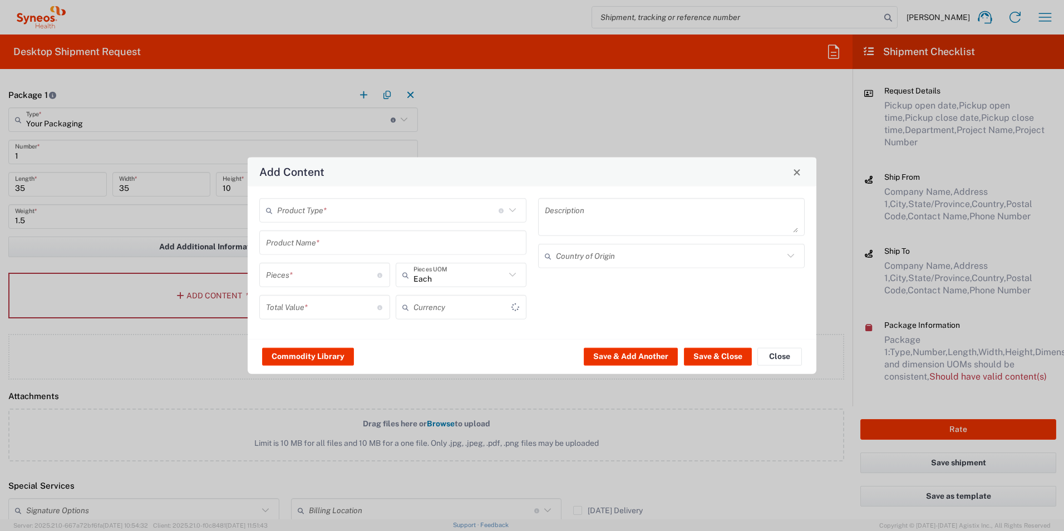
type input "US Dollar"
click at [514, 207] on icon at bounding box center [512, 210] width 14 height 14
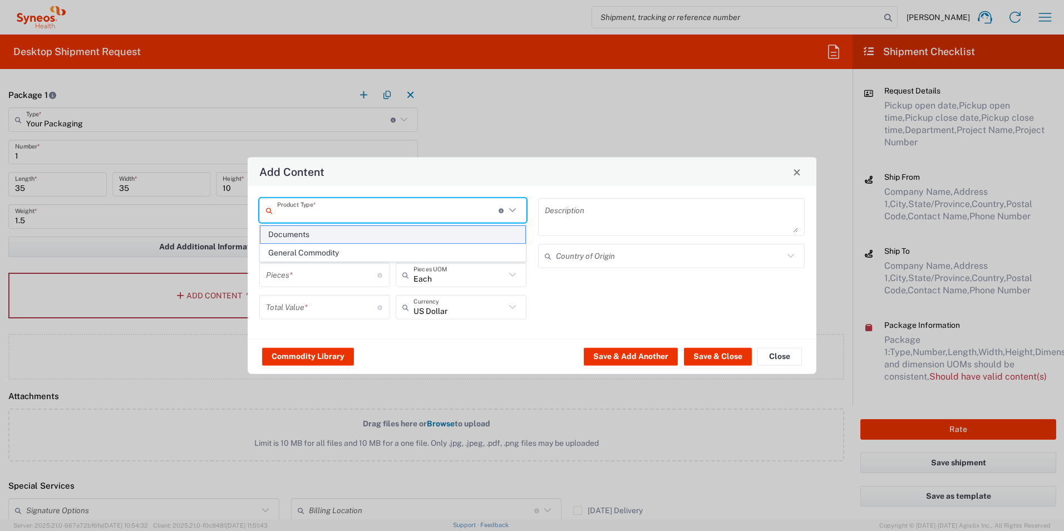
click at [279, 234] on span "Documents" at bounding box center [392, 234] width 265 height 17
type input "Documents"
type input "1"
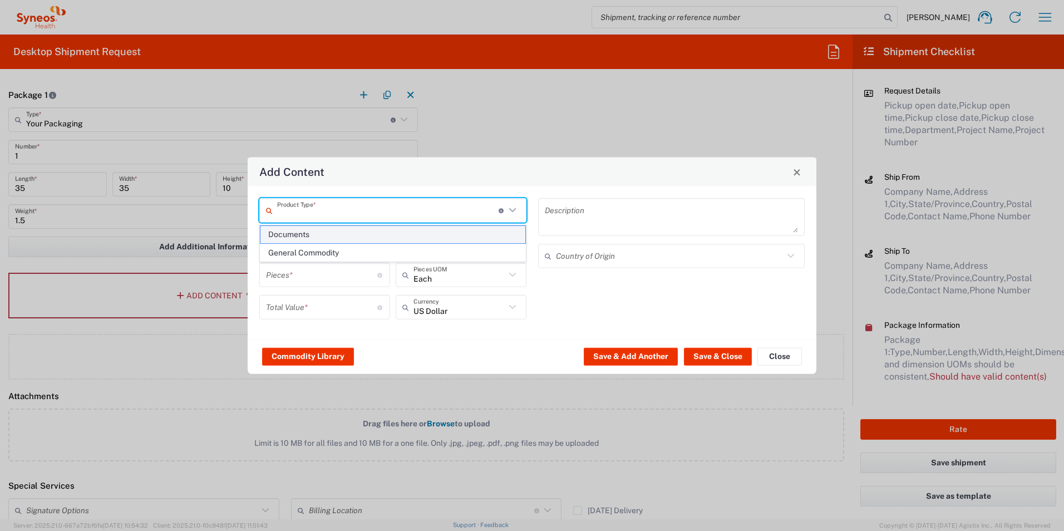
type textarea "Documents"
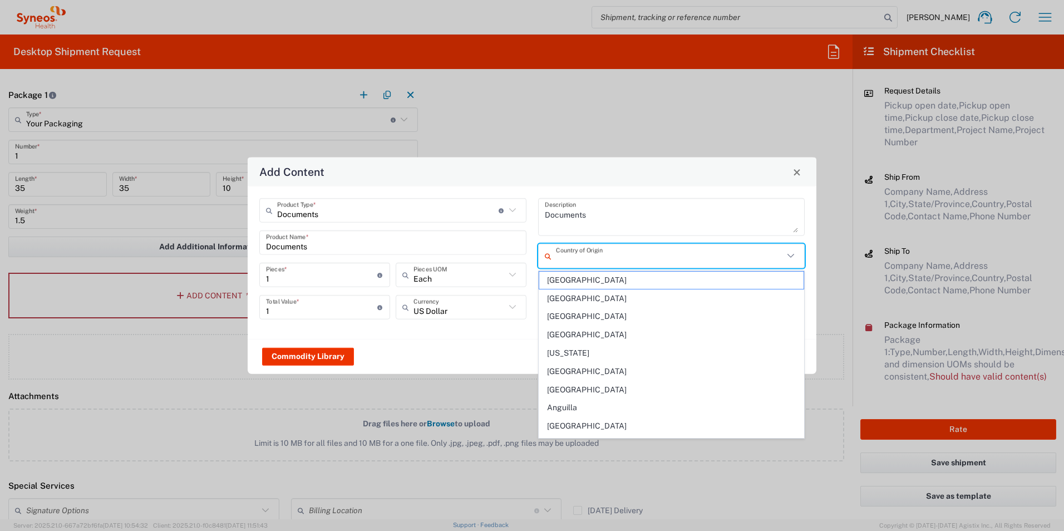
click at [599, 259] on input "text" at bounding box center [670, 255] width 228 height 19
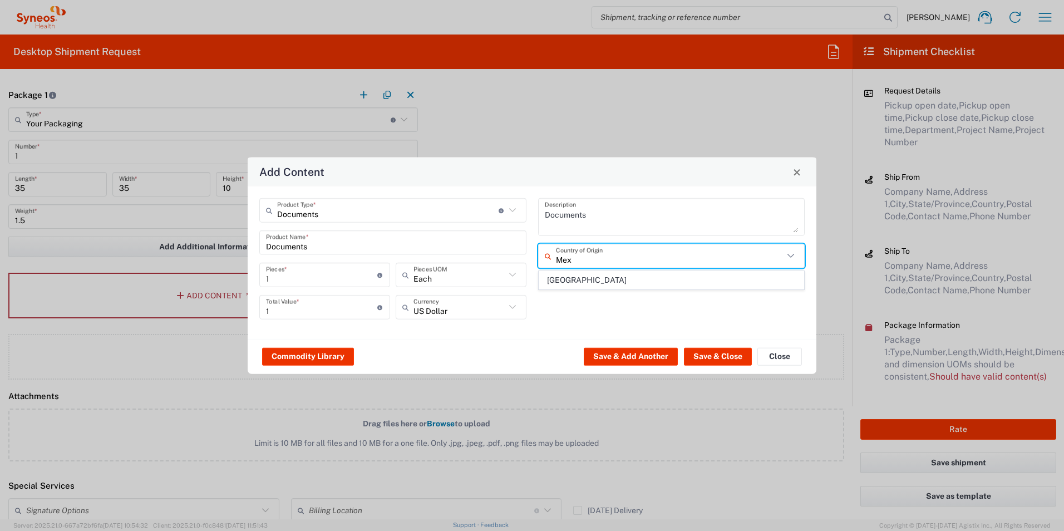
click at [587, 277] on span "[GEOGRAPHIC_DATA]" at bounding box center [671, 280] width 265 height 17
type input "[GEOGRAPHIC_DATA]"
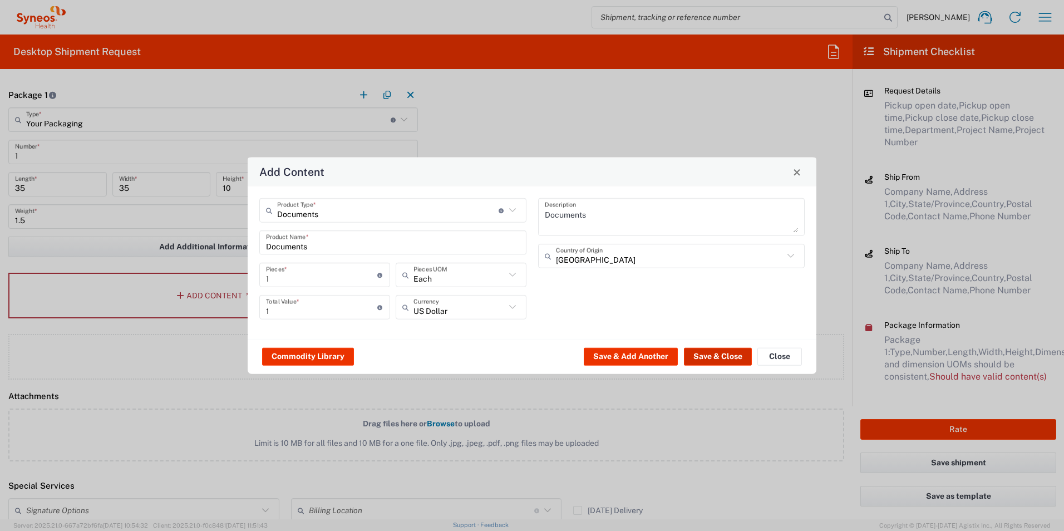
click at [726, 354] on button "Save & Close" at bounding box center [718, 356] width 68 height 18
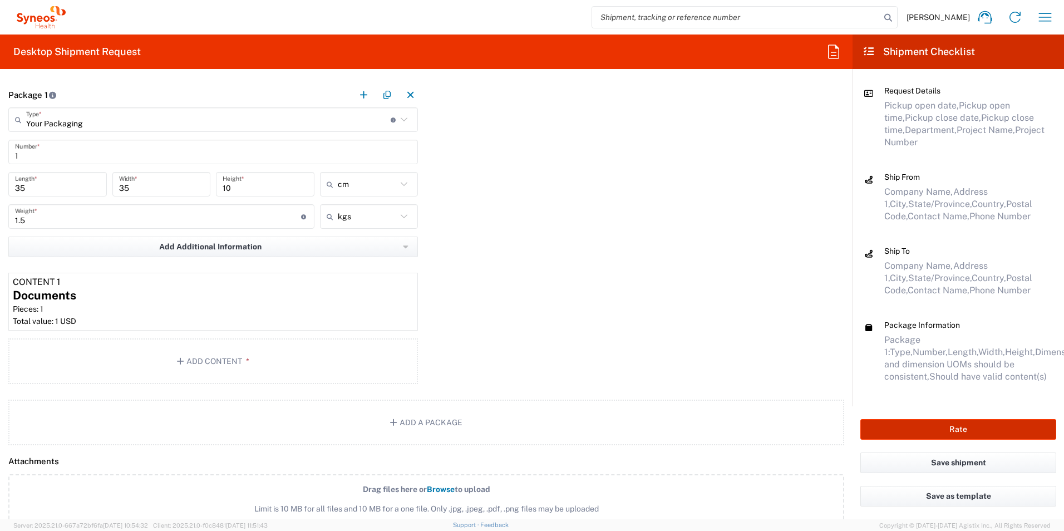
click at [901, 427] on button "Rate" at bounding box center [958, 429] width 196 height 21
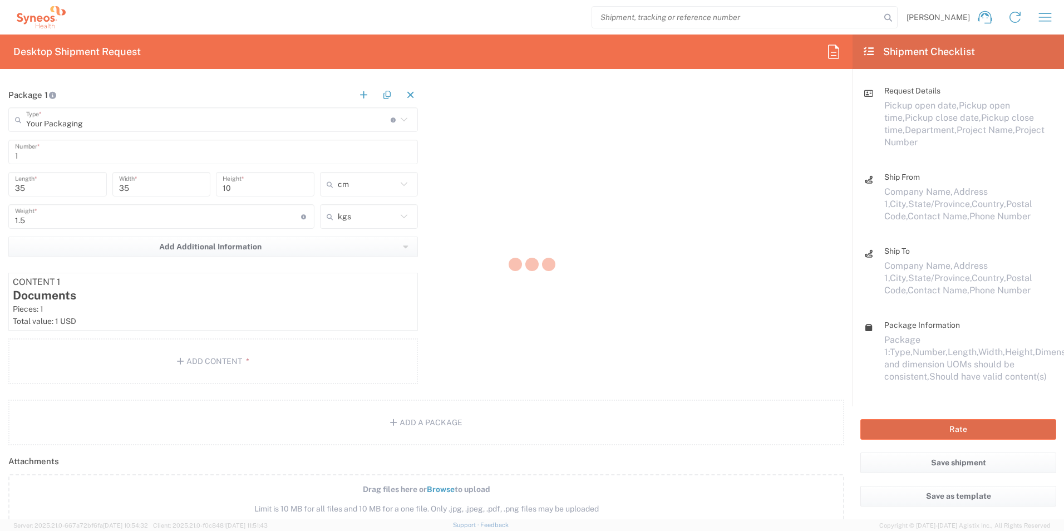
scroll to position [22, 0]
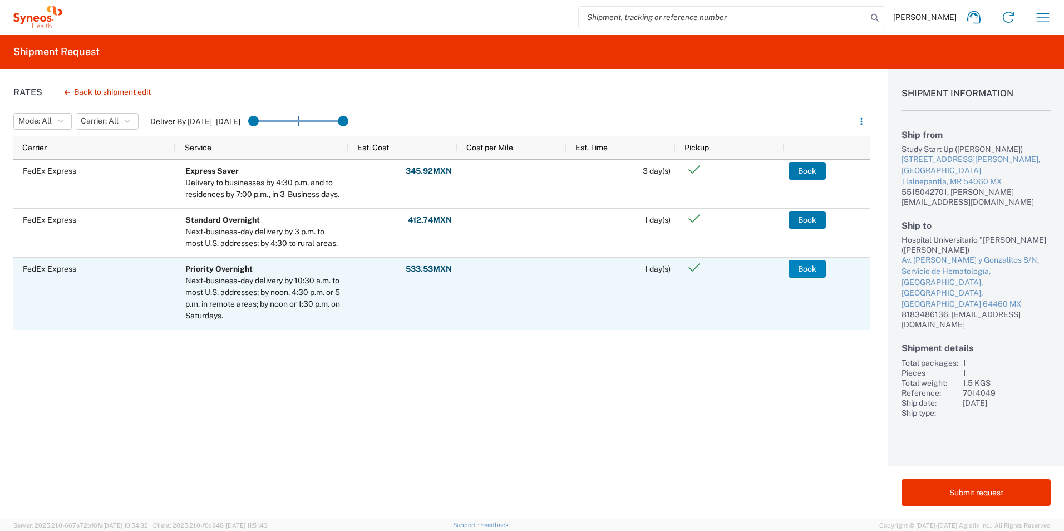
click at [812, 267] on button "Book" at bounding box center [807, 269] width 37 height 18
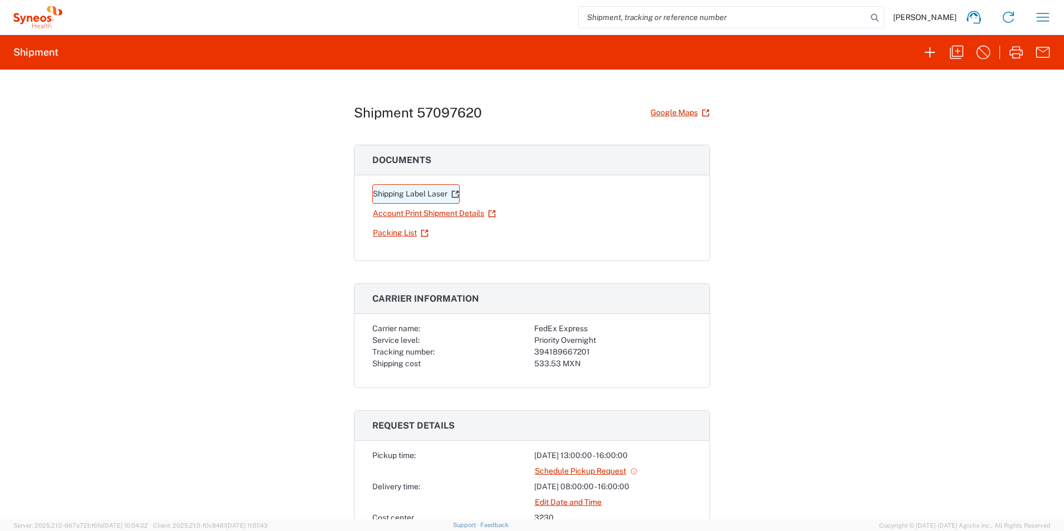
click at [390, 194] on link "Shipping Label Laser" at bounding box center [415, 193] width 87 height 19
click at [441, 214] on link "Account Print Shipment Details" at bounding box center [434, 213] width 124 height 19
click at [393, 233] on link "Packing List" at bounding box center [400, 232] width 57 height 19
